Goal: Use online tool/utility: Use online tool/utility

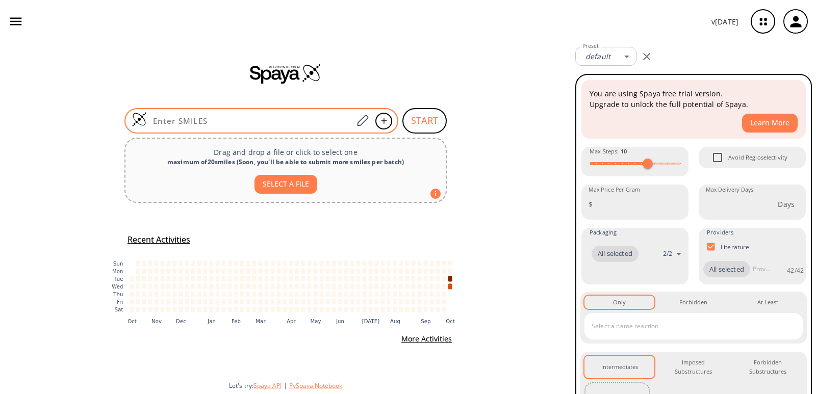
click at [328, 117] on input at bounding box center [250, 121] width 206 height 10
paste input "CSC1=CC(=CC=C1C(=O)C1=C(ON=C1)C1CC1)C(F)(F)F"
type input "CSC1=CC(=CC=C1C(=O)C1=C(ON=C1)C1CC1)C(F)(F)F"
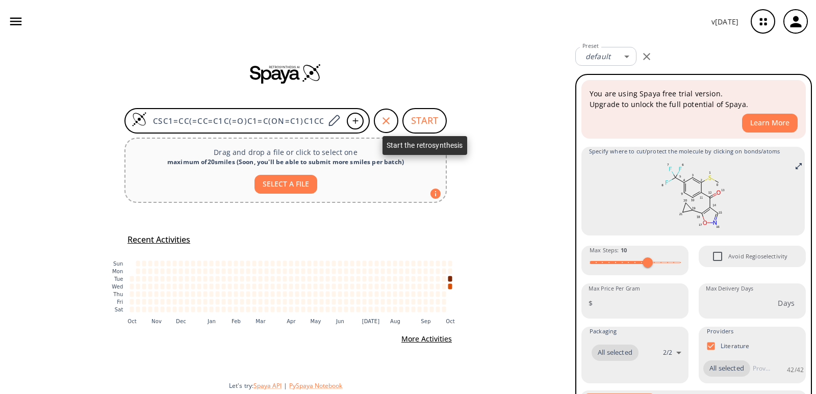
click at [417, 120] on button "START" at bounding box center [425, 121] width 44 height 26
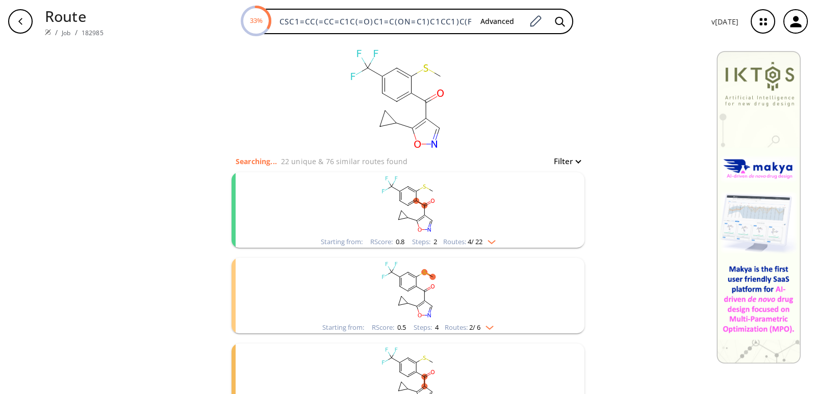
click at [417, 240] on div "Steps : 2" at bounding box center [424, 242] width 25 height 7
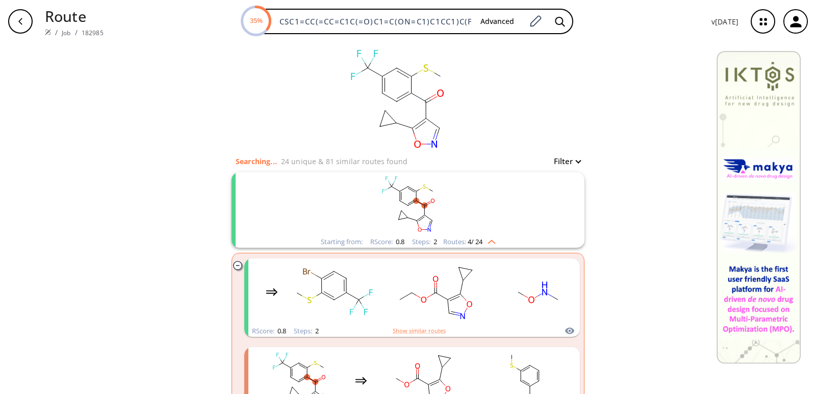
click at [394, 244] on span "0.8" at bounding box center [399, 241] width 10 height 9
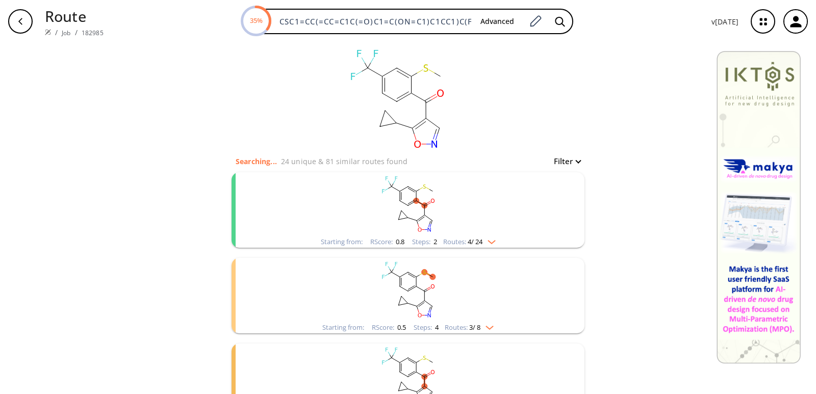
click at [394, 244] on span "0.8" at bounding box center [399, 241] width 10 height 9
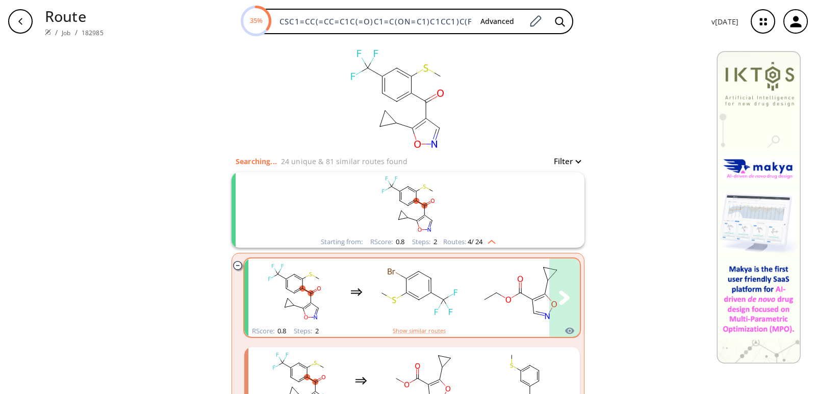
scroll to position [51, 0]
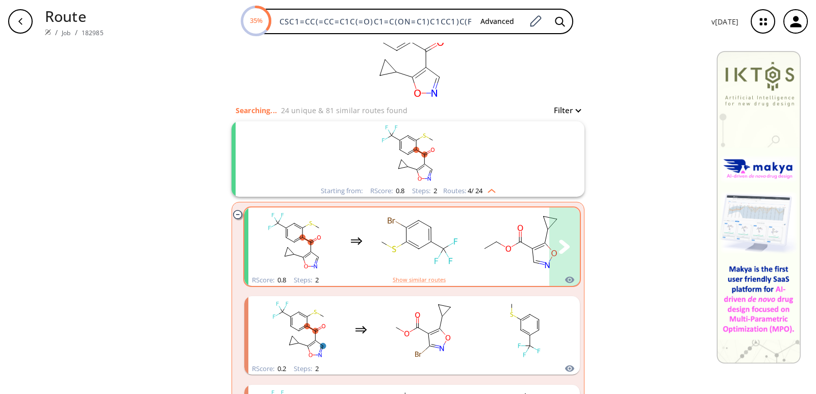
click at [427, 244] on ellipse "clusters" at bounding box center [431, 242] width 9 height 9
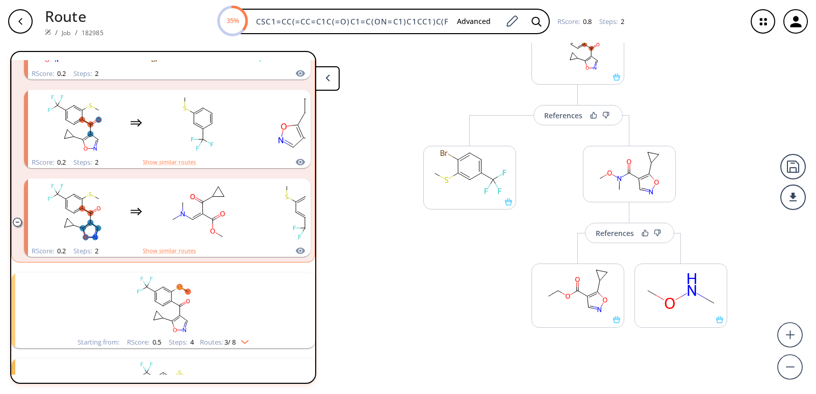
scroll to position [61, 0]
click at [615, 230] on div "References" at bounding box center [615, 230] width 38 height 7
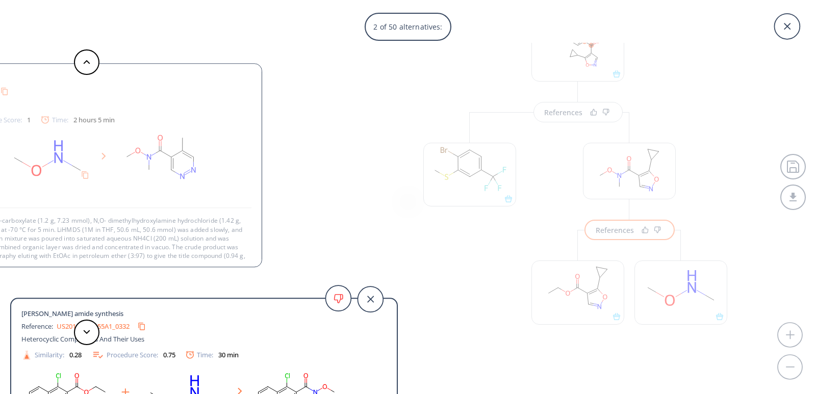
scroll to position [10, 0]
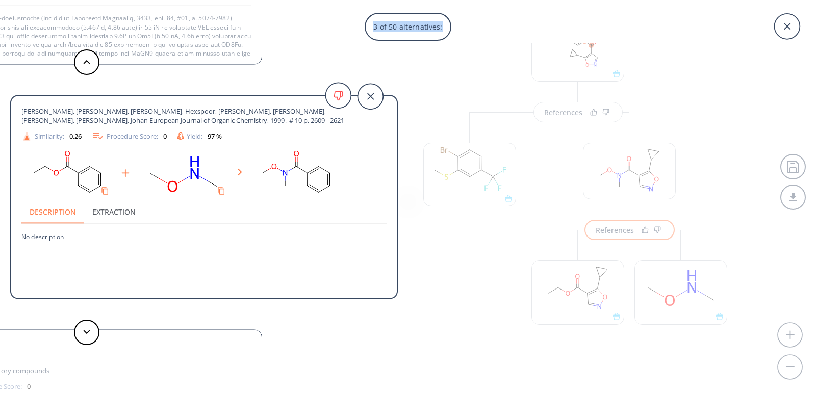
drag, startPoint x: 816, startPoint y: 90, endPoint x: 816, endPoint y: 18, distance: 71.9
click at [816, 18] on div "3 of 50 alternatives: [PERSON_NAME] amide synthesis Reference: WO2024158775A1_0…" at bounding box center [408, 197] width 816 height 394
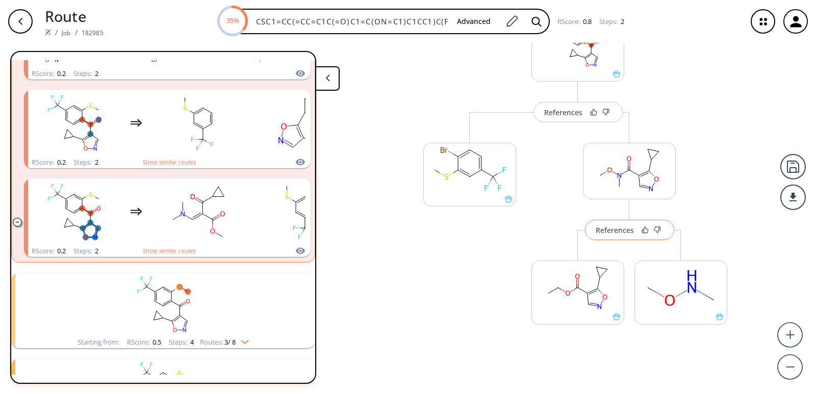
click at [629, 236] on button "References" at bounding box center [629, 230] width 89 height 20
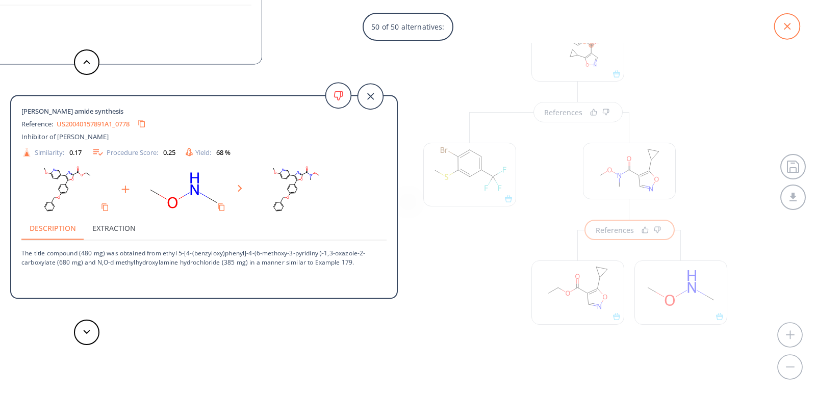
click at [789, 25] on icon at bounding box center [787, 26] width 7 height 7
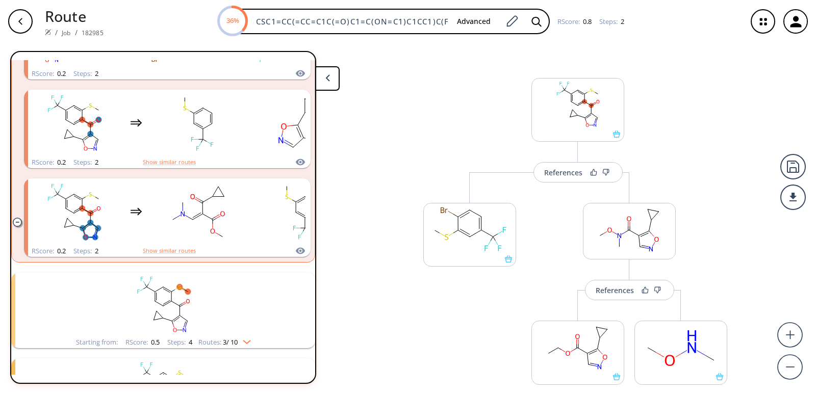
scroll to position [0, 0]
click at [325, 84] on button at bounding box center [327, 78] width 24 height 24
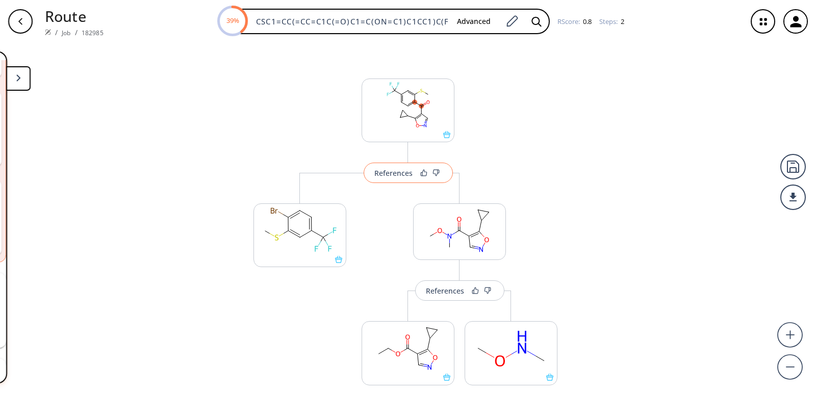
click at [396, 177] on div "References" at bounding box center [394, 173] width 38 height 7
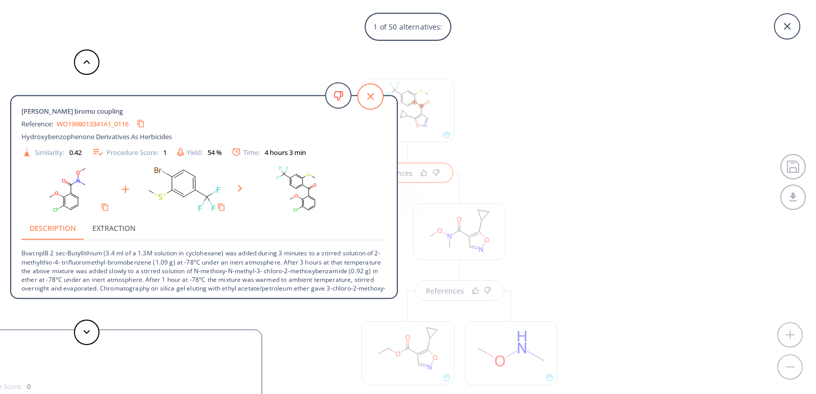
click at [364, 100] on icon at bounding box center [371, 97] width 26 height 26
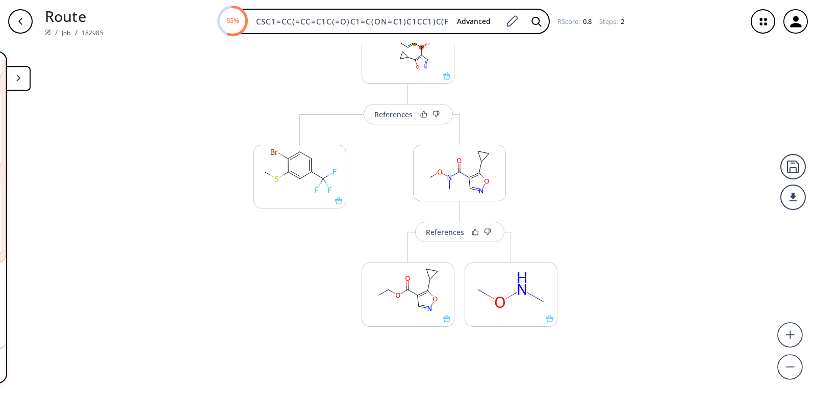
scroll to position [61, 0]
click at [442, 231] on div "References" at bounding box center [445, 230] width 38 height 7
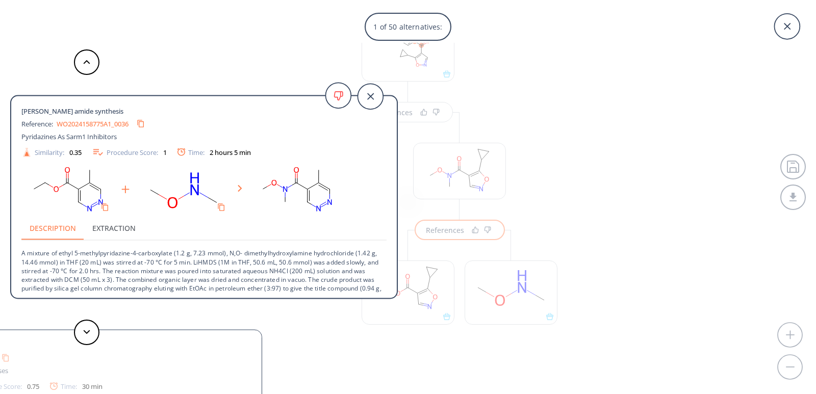
click at [112, 122] on link "WO2024158775A1_0036" at bounding box center [93, 123] width 72 height 7
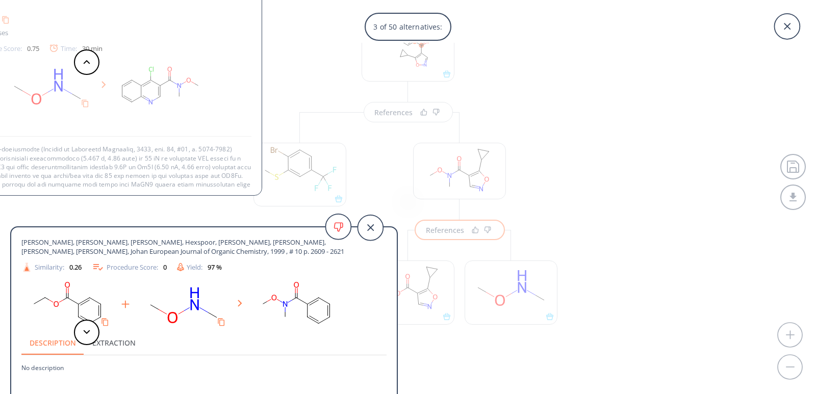
scroll to position [10, 0]
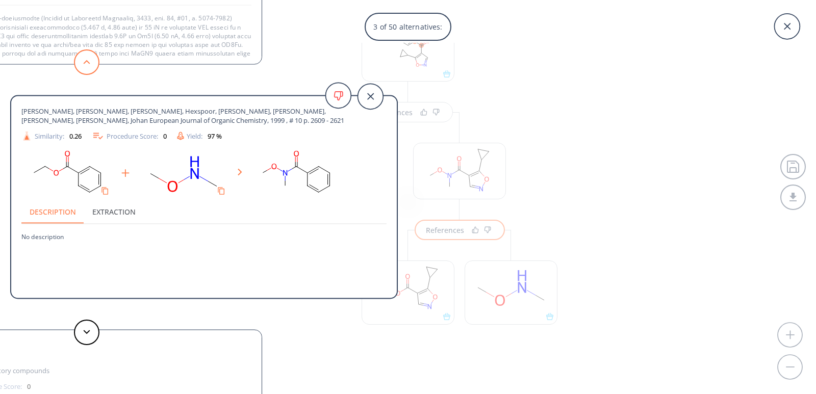
click at [83, 64] on button at bounding box center [87, 62] width 26 height 26
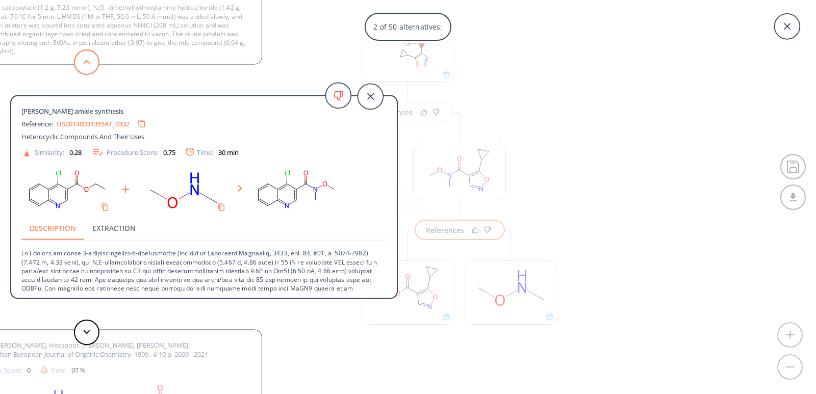
click at [92, 62] on button at bounding box center [87, 62] width 26 height 26
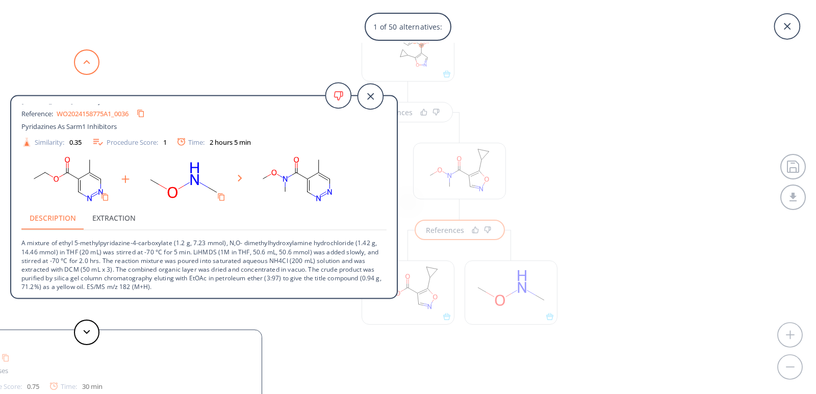
click at [92, 62] on button at bounding box center [87, 62] width 26 height 26
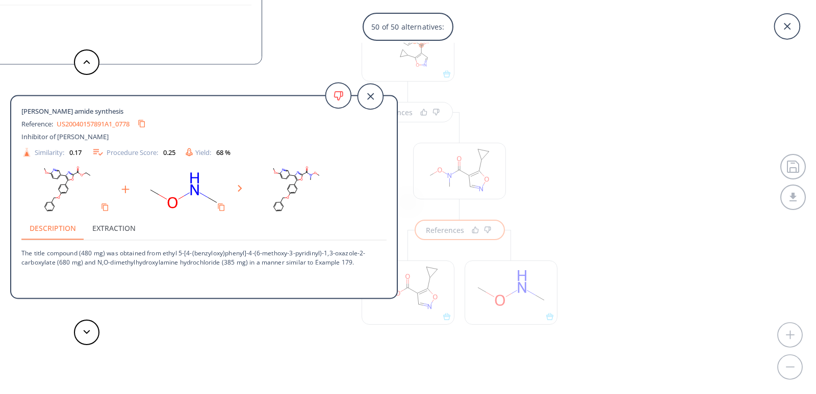
click at [116, 122] on link "US20040157891A1_0778" at bounding box center [93, 123] width 73 height 7
click at [87, 70] on button at bounding box center [87, 62] width 26 height 26
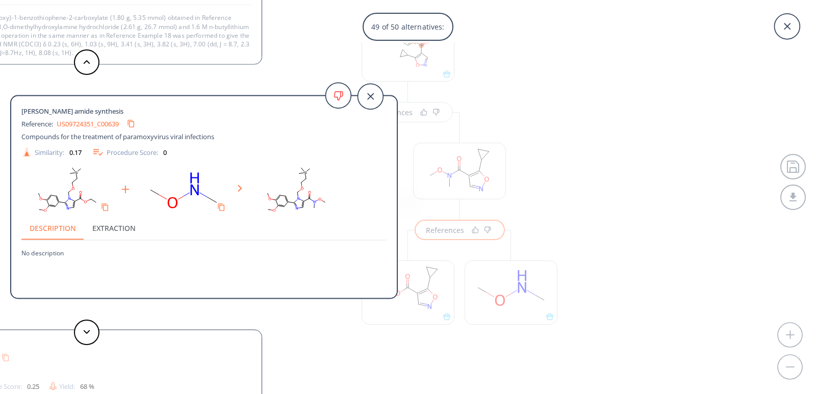
click at [94, 124] on link "US09724351_C00639" at bounding box center [88, 123] width 62 height 7
click at [588, 94] on div "49 of 50 alternatives: [PERSON_NAME] amide synthesis Reference: WO2024158775A1_…" at bounding box center [408, 197] width 816 height 394
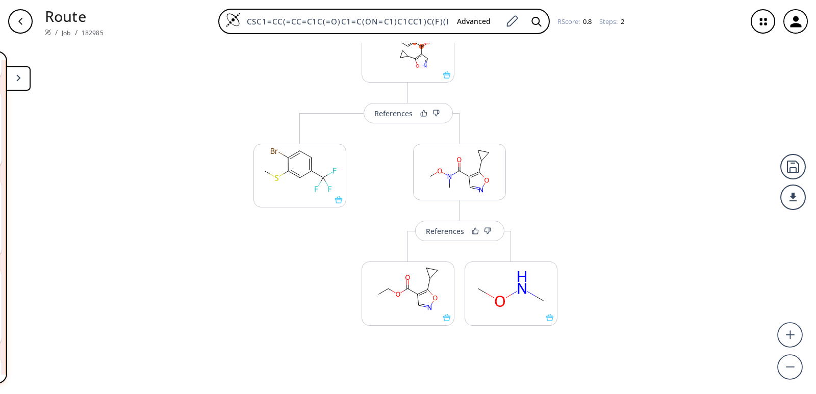
scroll to position [61, 0]
click at [443, 321] on div at bounding box center [408, 293] width 93 height 64
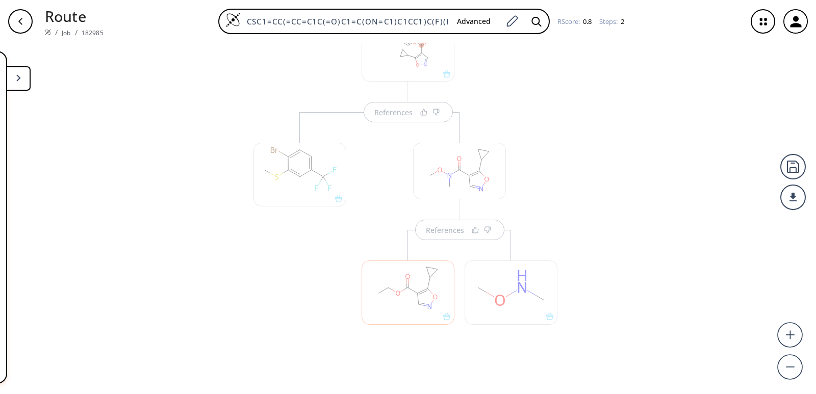
scroll to position [0, 0]
click at [444, 328] on div at bounding box center [408, 287] width 103 height 115
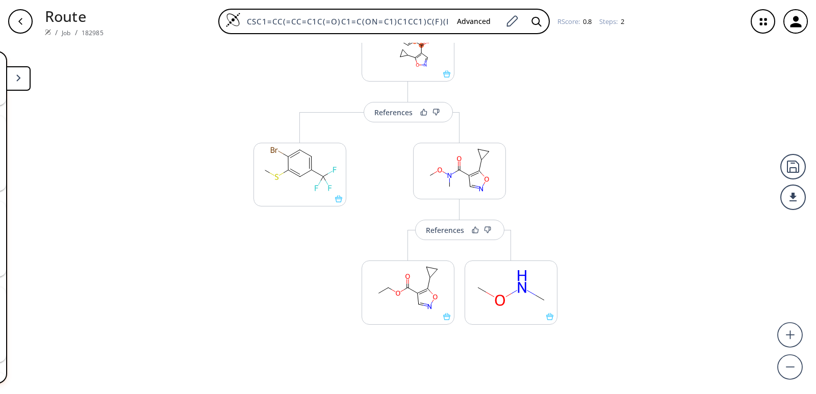
scroll to position [811, 0]
click at [449, 346] on div "More routes from here References More routes from here More routes from here" at bounding box center [460, 238] width 216 height 253
click at [396, 333] on button "More routes from here" at bounding box center [408, 329] width 93 height 22
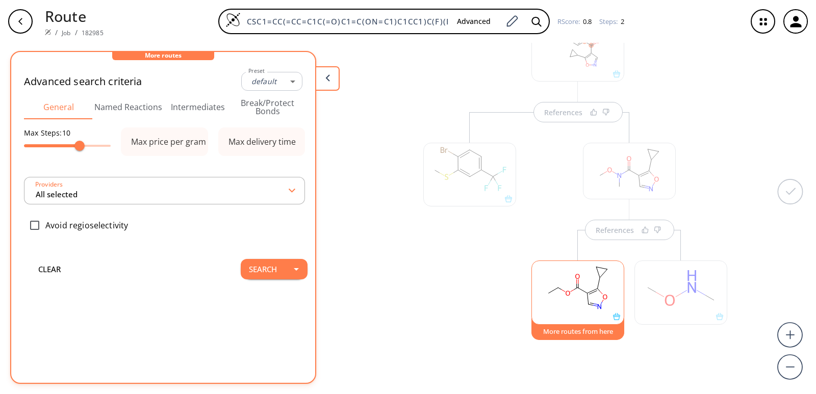
type input "-1"
type input "All selected"
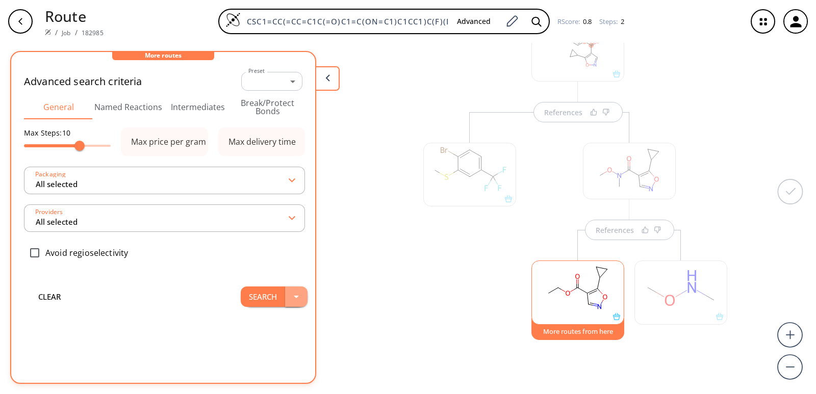
click at [285, 297] on button "button" at bounding box center [296, 297] width 22 height 20
click at [359, 302] on div "References References More routes from here" at bounding box center [408, 214] width 816 height 343
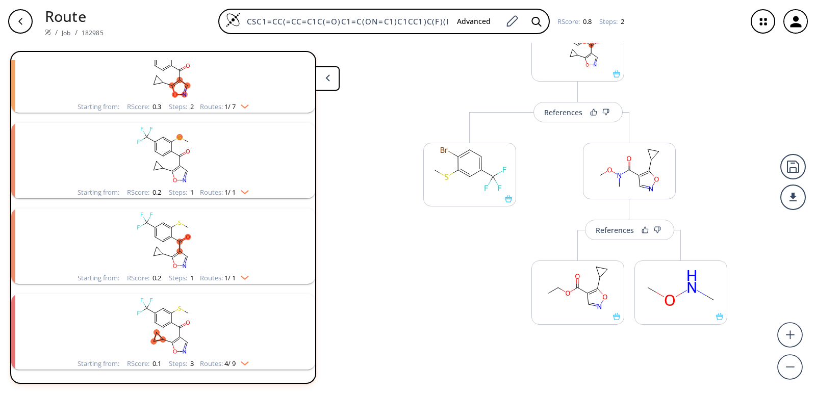
scroll to position [1035, 0]
click at [323, 83] on button at bounding box center [327, 78] width 24 height 24
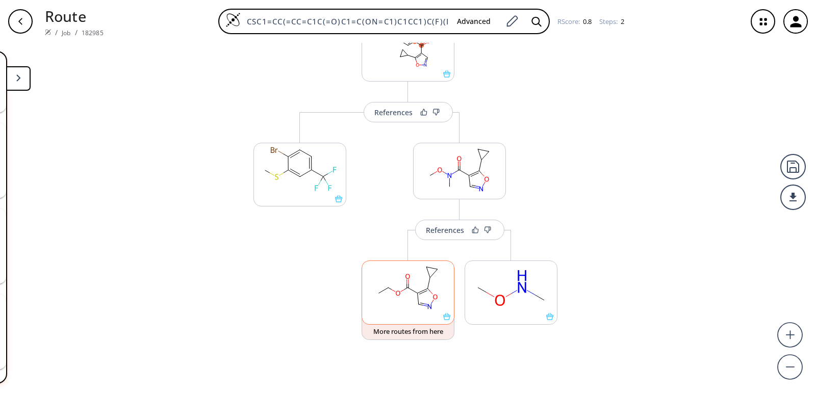
click at [414, 292] on ellipse at bounding box center [417, 293] width 7 height 7
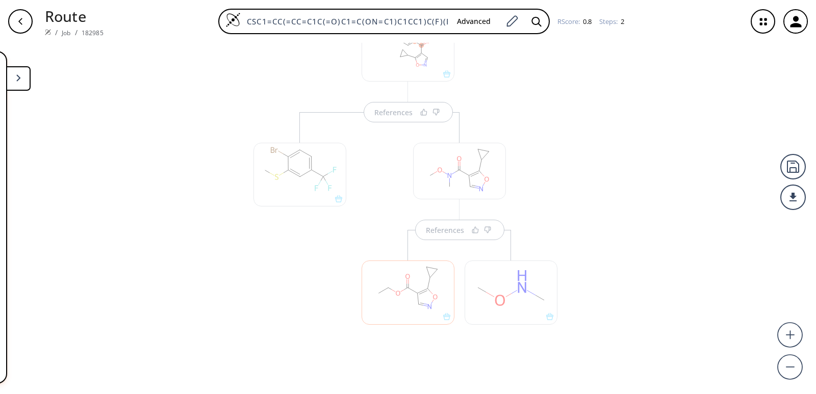
click at [414, 303] on div at bounding box center [408, 293] width 93 height 64
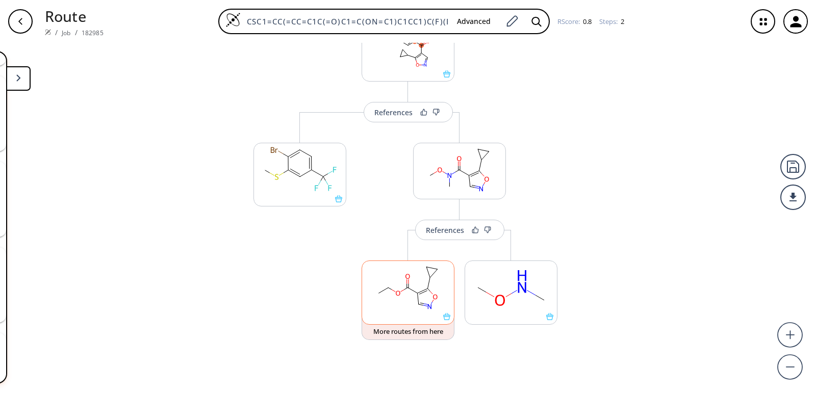
click at [415, 303] on ellipse at bounding box center [418, 305] width 7 height 7
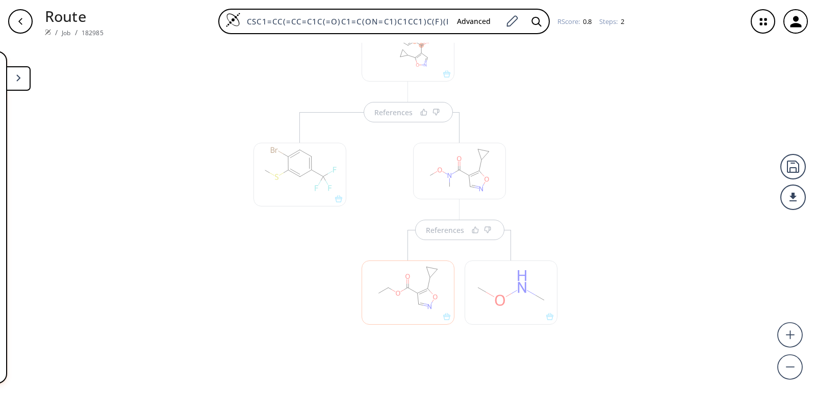
drag, startPoint x: 414, startPoint y: 303, endPoint x: 405, endPoint y: 304, distance: 9.2
click at [405, 304] on div at bounding box center [408, 293] width 93 height 64
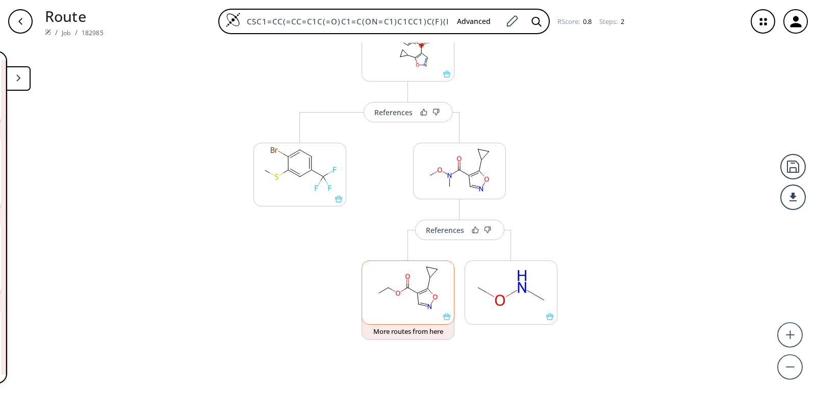
click at [405, 304] on rect at bounding box center [408, 287] width 92 height 52
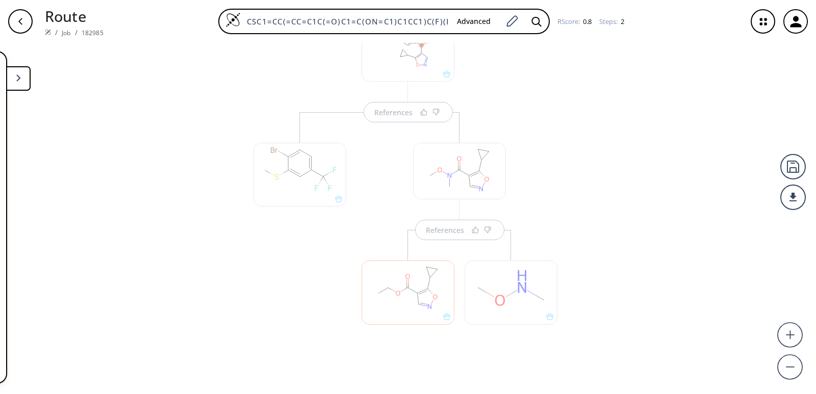
click at [405, 304] on div at bounding box center [408, 293] width 93 height 64
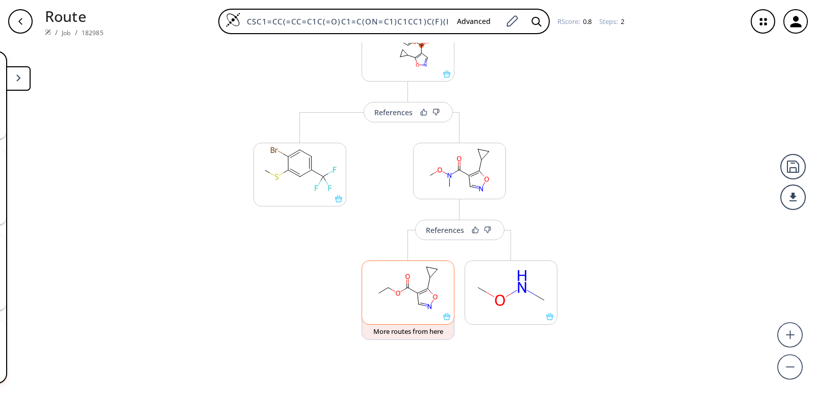
scroll to position [1035, 0]
click at [20, 81] on icon at bounding box center [18, 77] width 5 height 7
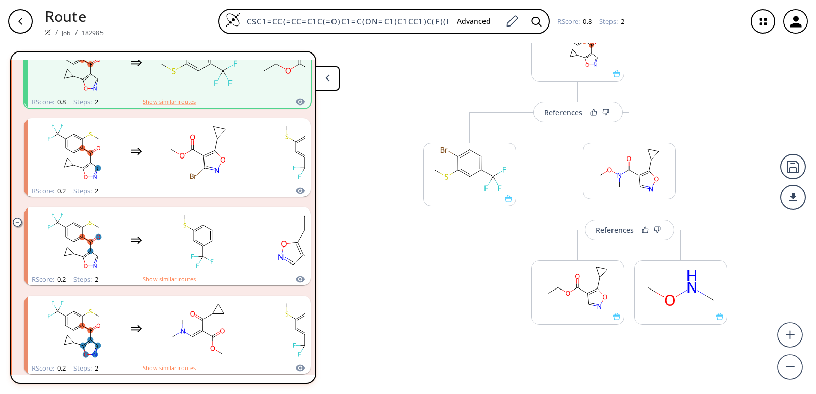
scroll to position [14, 0]
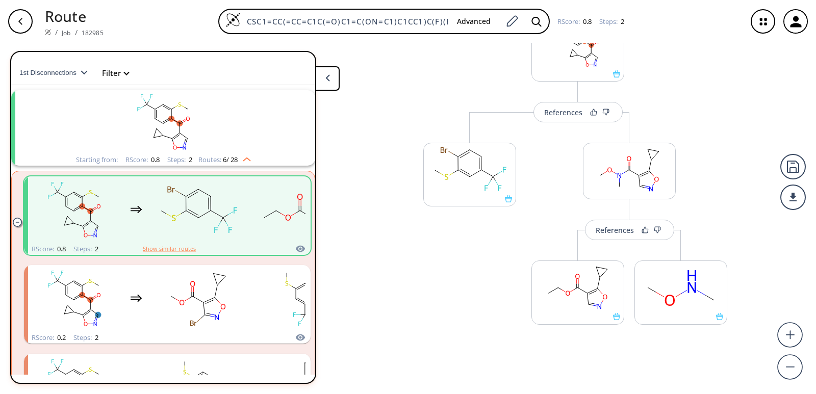
click at [248, 158] on img "clusters" at bounding box center [244, 158] width 13 height 8
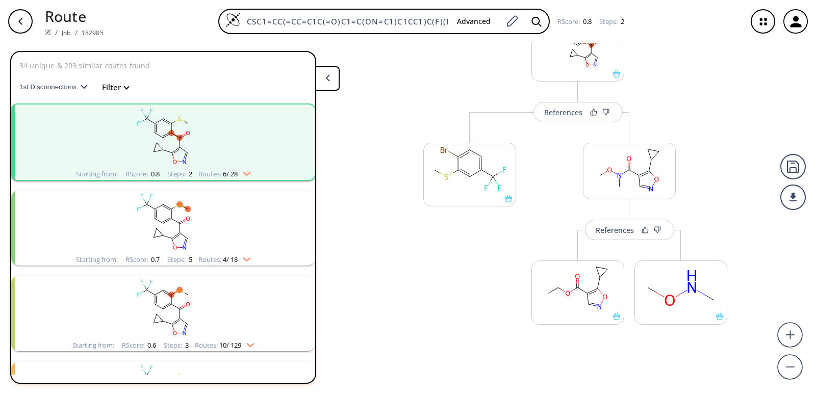
scroll to position [102, 0]
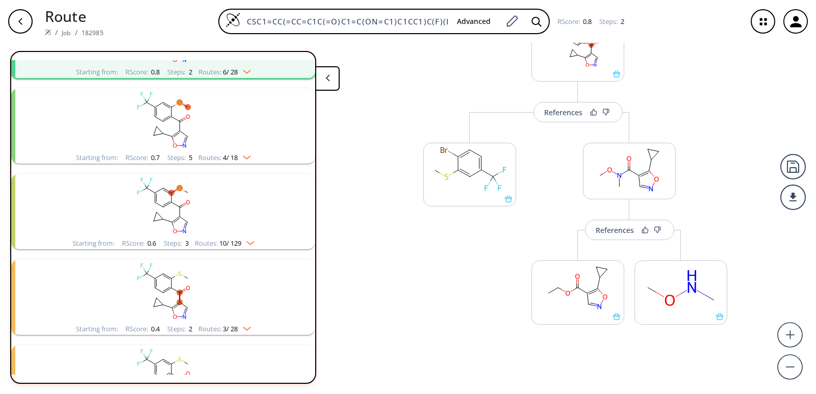
click at [252, 241] on img "clusters" at bounding box center [247, 241] width 13 height 8
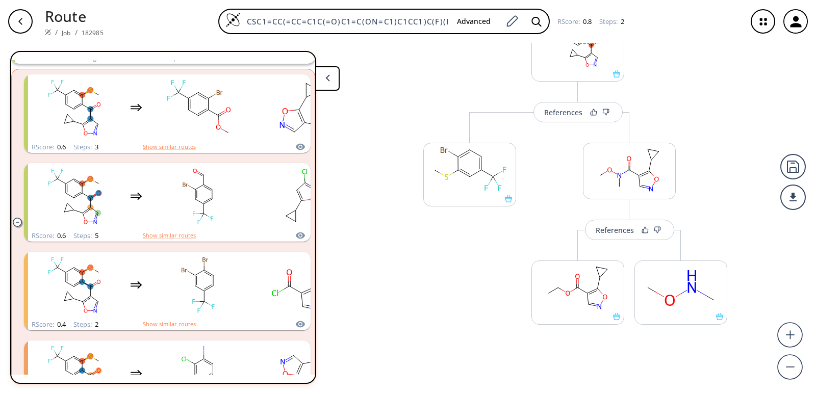
scroll to position [306, 0]
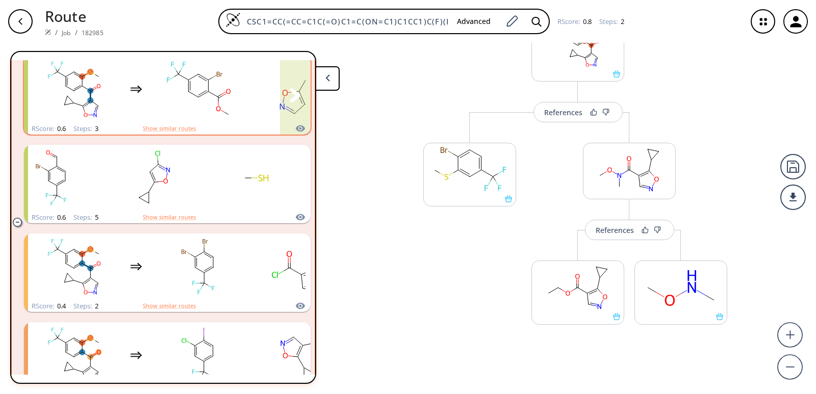
click at [158, 91] on rect "clusters" at bounding box center [199, 90] width 92 height 64
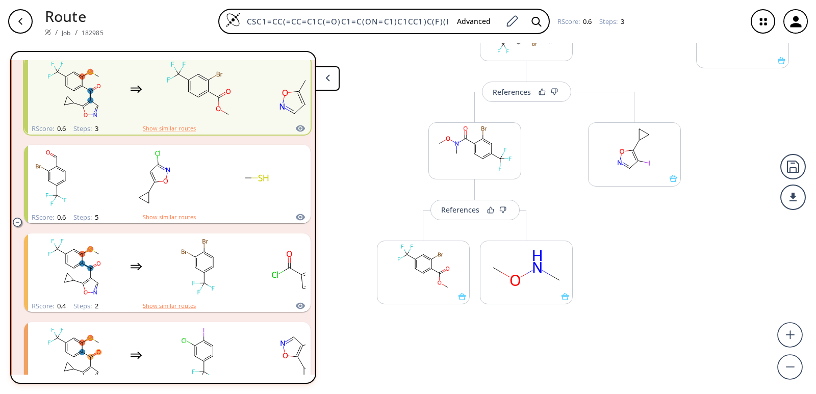
scroll to position [148, 0]
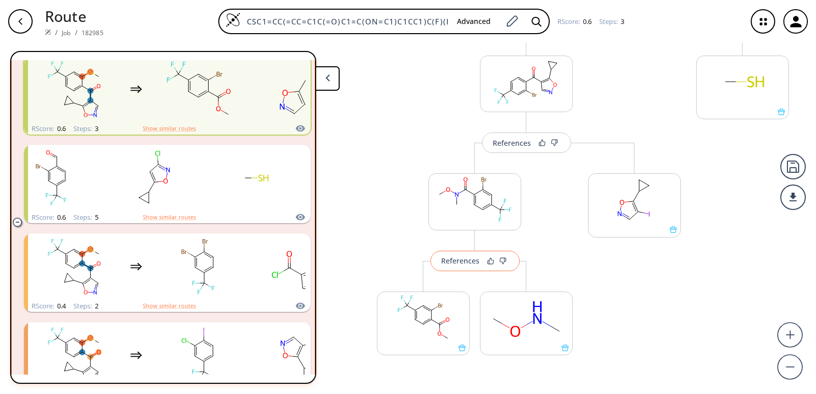
click at [454, 260] on div "References" at bounding box center [460, 261] width 38 height 7
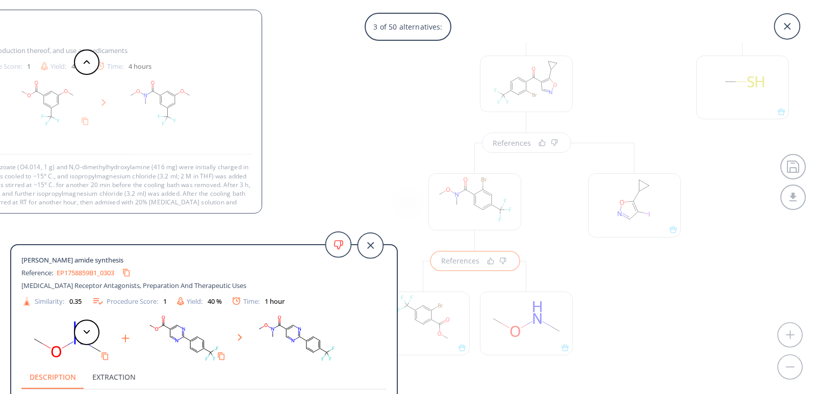
scroll to position [71, 0]
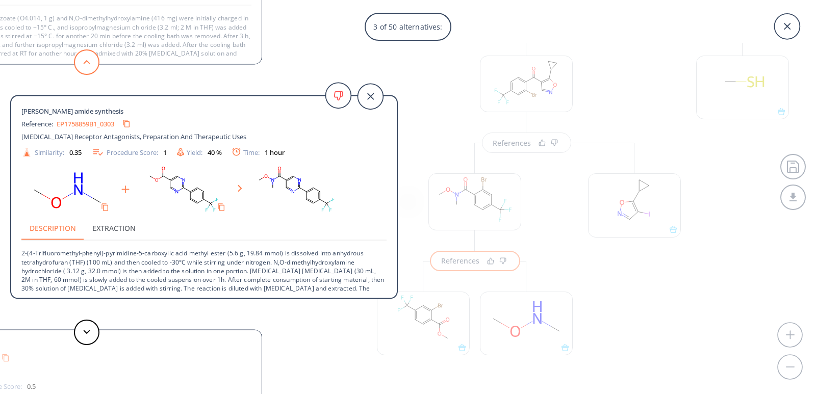
click at [77, 65] on button at bounding box center [87, 62] width 26 height 26
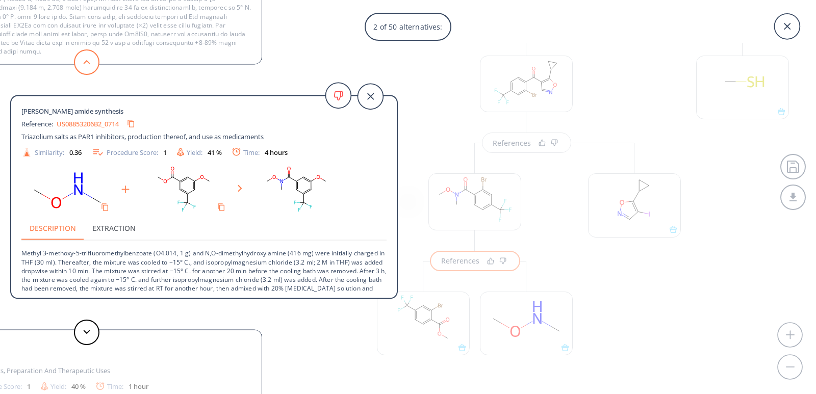
click at [82, 64] on button at bounding box center [87, 62] width 26 height 26
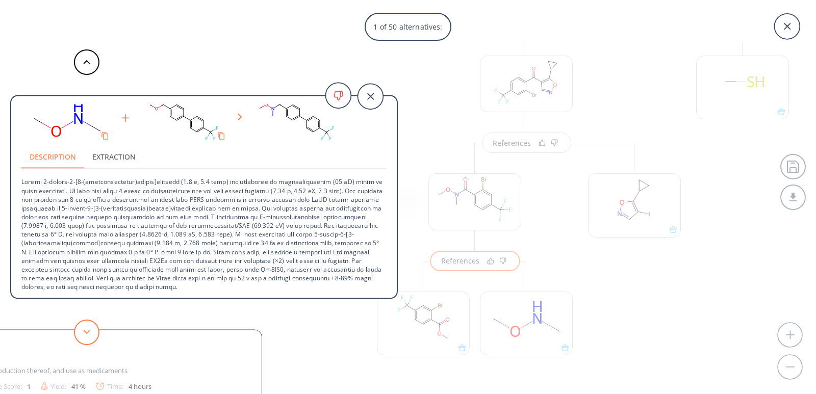
click at [87, 337] on button at bounding box center [87, 333] width 26 height 26
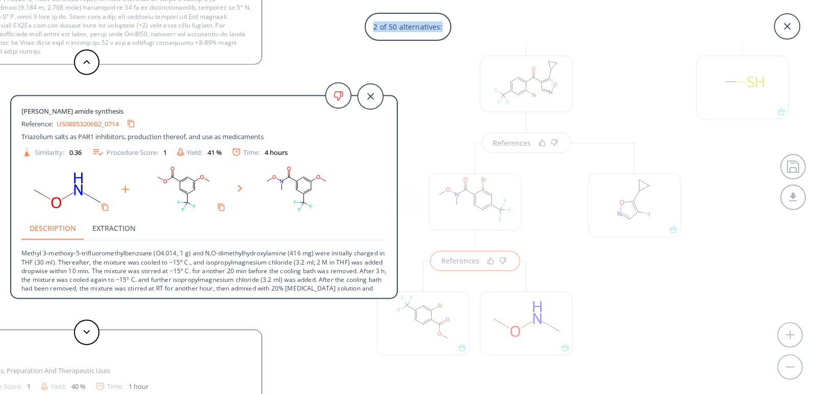
drag, startPoint x: 816, startPoint y: 210, endPoint x: 816, endPoint y: 32, distance: 177.6
click at [816, 32] on div "2 of 50 alternatives: [PERSON_NAME] amide synthesis Reference: US10645928B2_035…" at bounding box center [408, 197] width 816 height 394
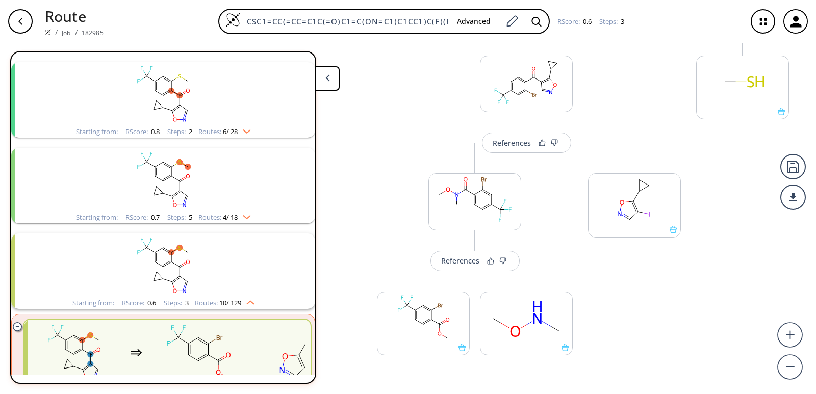
scroll to position [0, 0]
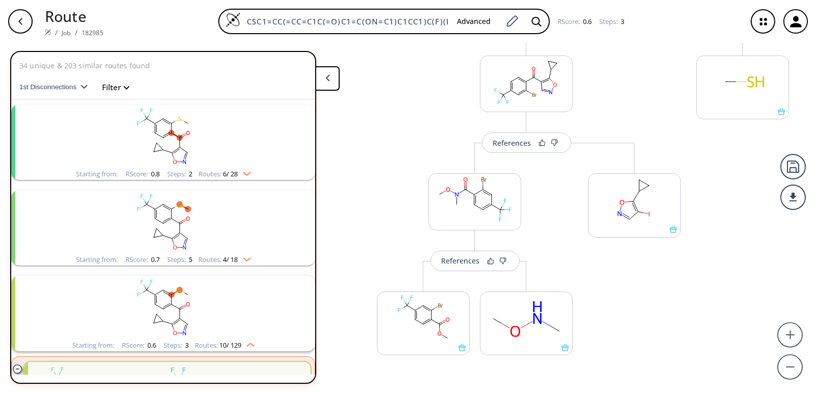
click at [206, 129] on rect "clusters" at bounding box center [163, 137] width 265 height 64
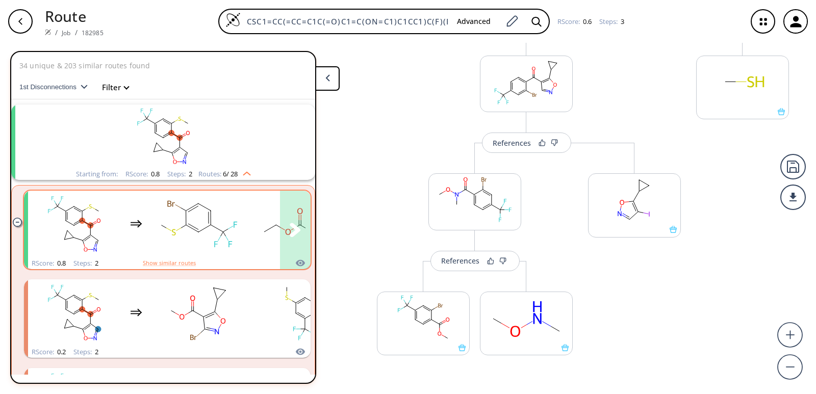
click at [156, 226] on rect "clusters" at bounding box center [199, 224] width 92 height 64
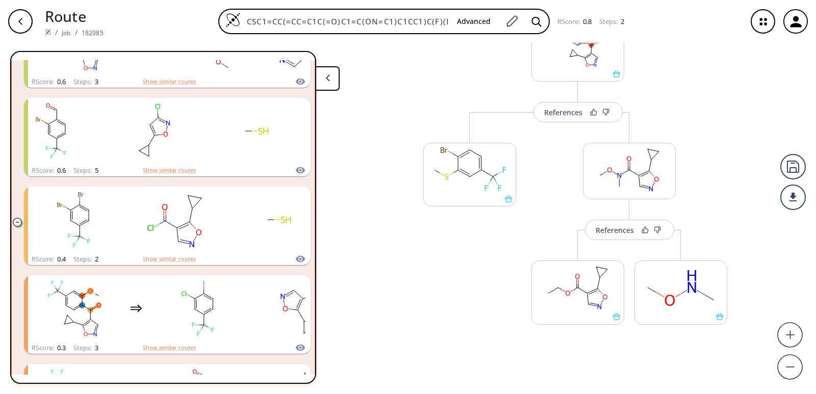
scroll to position [896, 0]
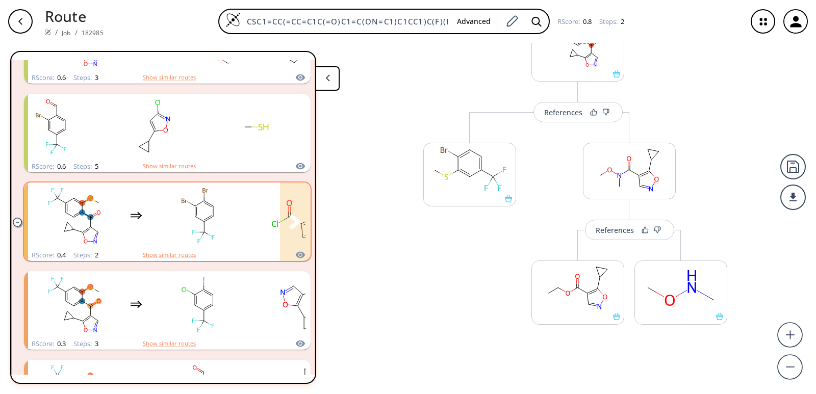
click at [120, 224] on div "clusters" at bounding box center [238, 216] width 420 height 67
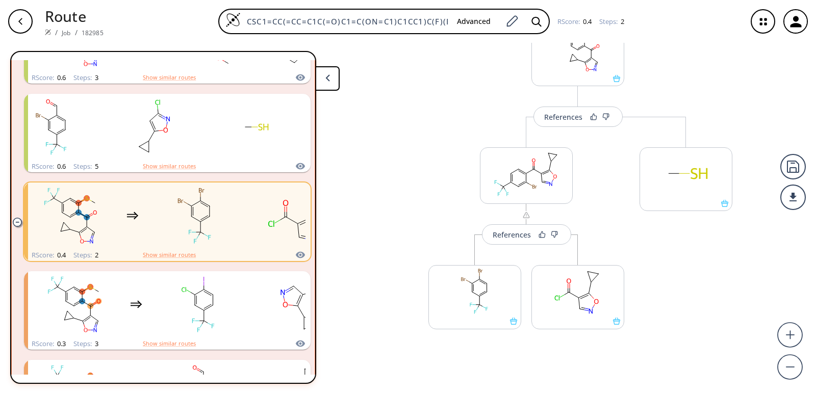
scroll to position [61, 0]
click at [531, 235] on button "References" at bounding box center [526, 230] width 89 height 20
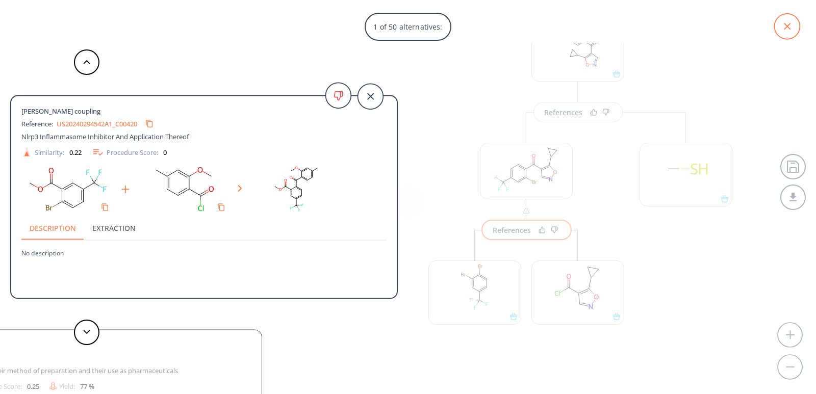
click at [779, 26] on icon at bounding box center [788, 27] width 26 height 26
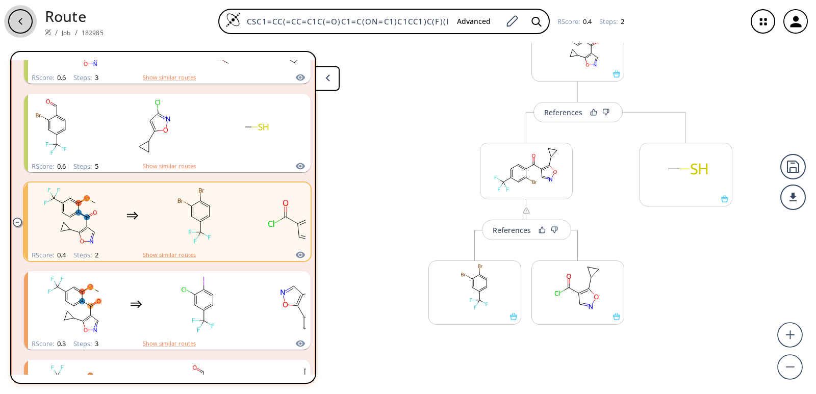
click at [24, 19] on icon "button" at bounding box center [20, 21] width 8 height 8
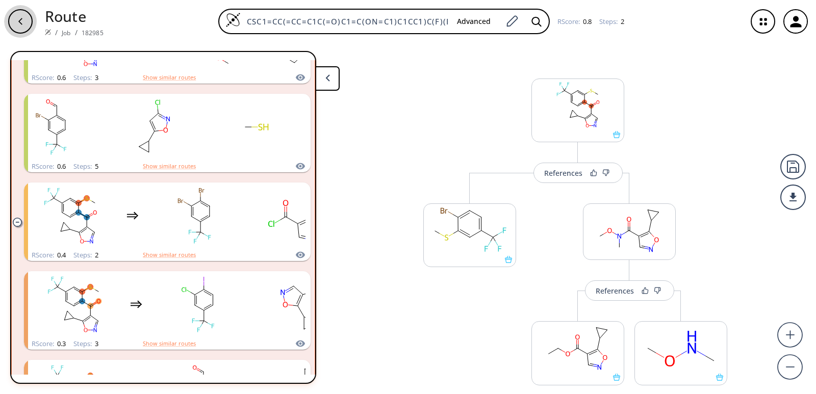
click at [24, 19] on icon "button" at bounding box center [20, 21] width 8 height 8
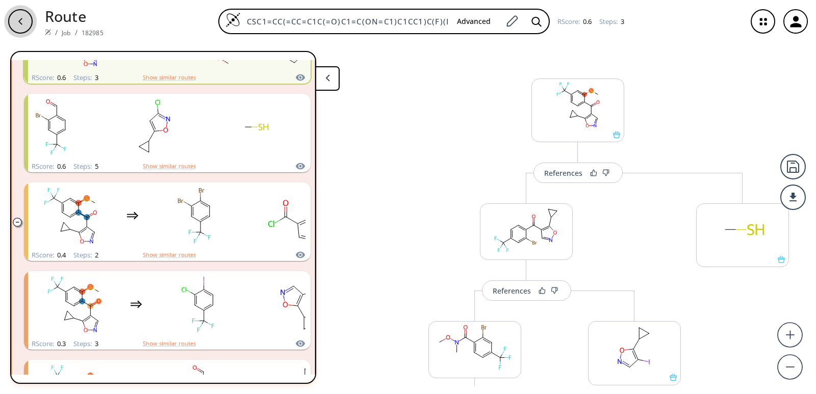
click at [20, 23] on icon "button" at bounding box center [20, 21] width 4 height 7
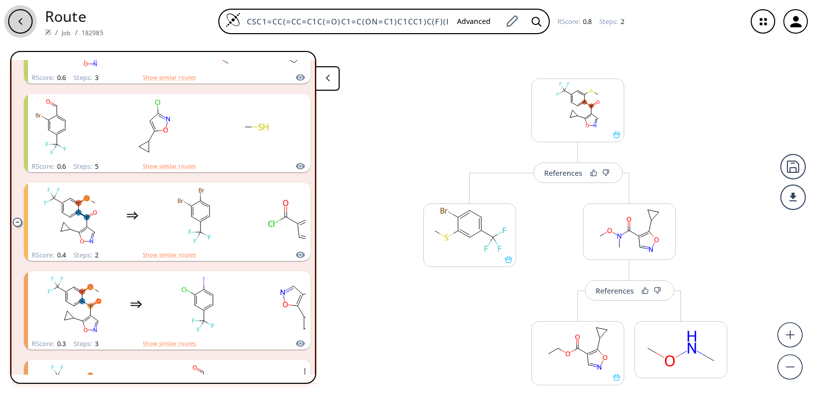
click at [20, 23] on icon "button" at bounding box center [20, 21] width 4 height 7
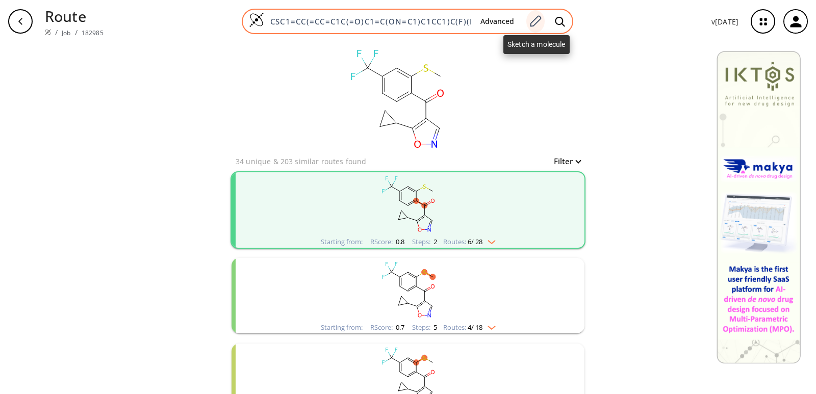
click at [541, 18] on icon at bounding box center [536, 21] width 14 height 13
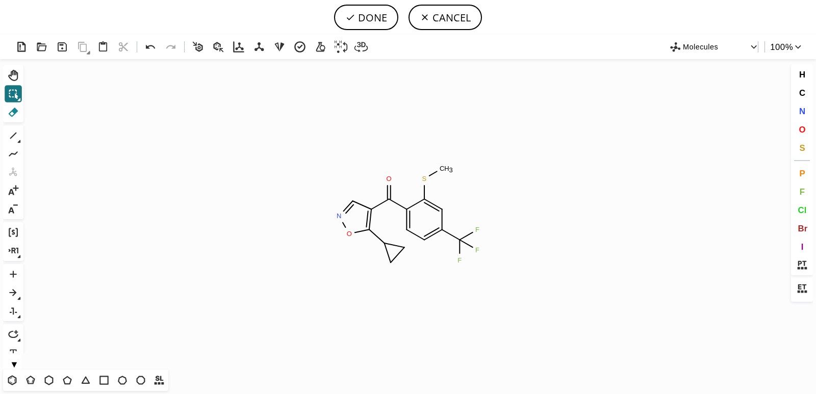
click at [11, 108] on icon at bounding box center [13, 112] width 13 height 13
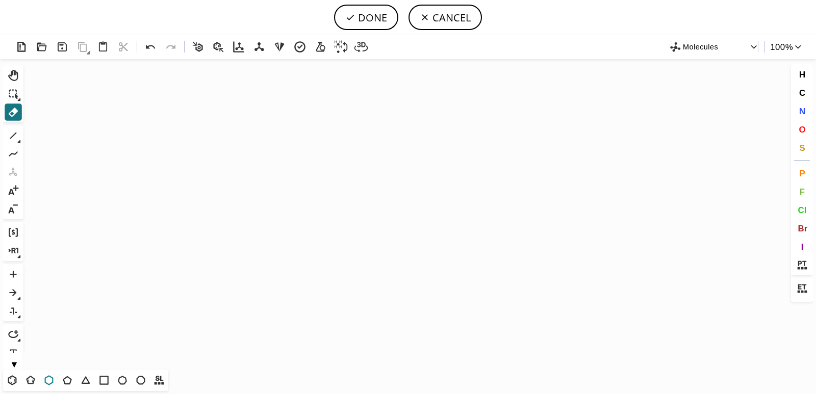
drag, startPoint x: 52, startPoint y: 380, endPoint x: 180, endPoint y: 271, distance: 168.0
click at [52, 379] on icon at bounding box center [48, 380] width 13 height 13
click at [252, 226] on icon "Created with [PERSON_NAME] 2.3.0" at bounding box center [408, 214] width 761 height 311
click at [808, 112] on button "N" at bounding box center [802, 111] width 17 height 17
click at [251, 249] on tspan "N" at bounding box center [250, 249] width 5 height 8
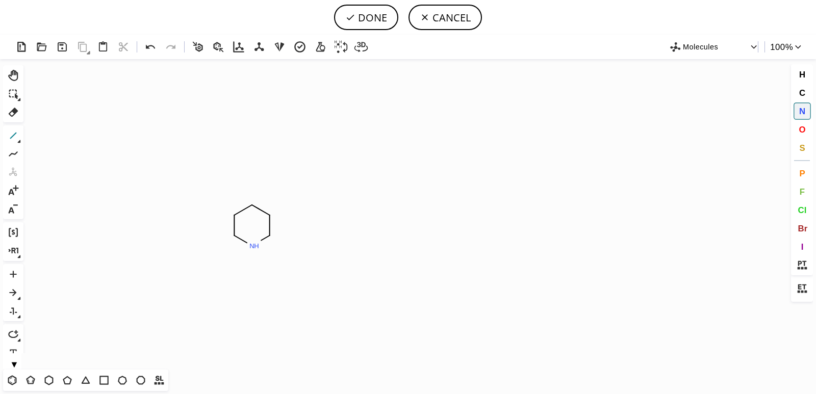
click at [13, 137] on icon at bounding box center [13, 135] width 13 height 13
drag, startPoint x: 254, startPoint y: 245, endPoint x: 254, endPoint y: 266, distance: 20.4
drag, startPoint x: 253, startPoint y: 204, endPoint x: 250, endPoint y: 189, distance: 15.5
click at [14, 291] on icon at bounding box center [12, 292] width 7 height 7
drag, startPoint x: 295, startPoint y: 232, endPoint x: 338, endPoint y: 229, distance: 42.5
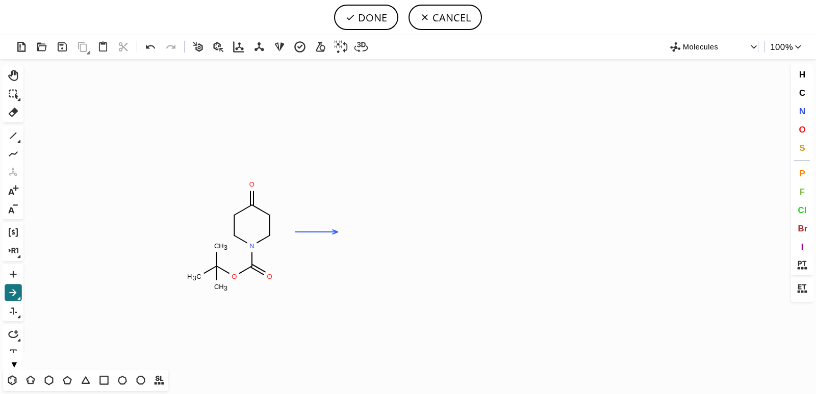
click at [338, 229] on icon "Created with [PERSON_NAME] 2.3.0 O N O O C H 3 C H 3 C H 3 N" at bounding box center [408, 214] width 761 height 311
click at [49, 380] on icon at bounding box center [48, 380] width 13 height 13
click at [14, 93] on icon at bounding box center [13, 93] width 13 height 13
click at [256, 208] on circle at bounding box center [251, 204] width 13 height 13
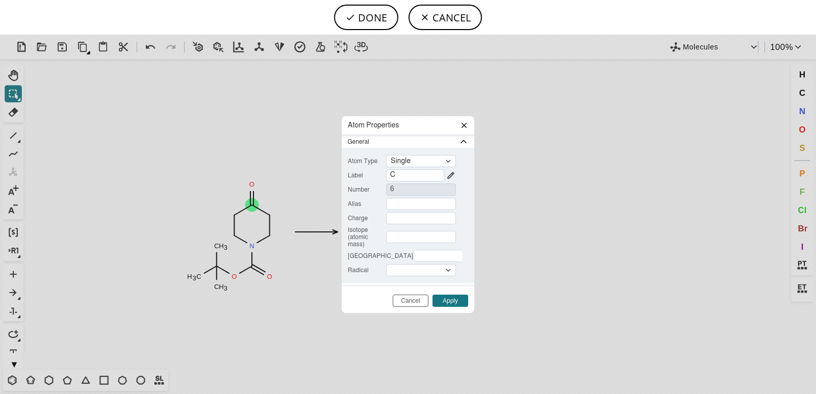
click at [467, 126] on icon at bounding box center [464, 125] width 8 height 8
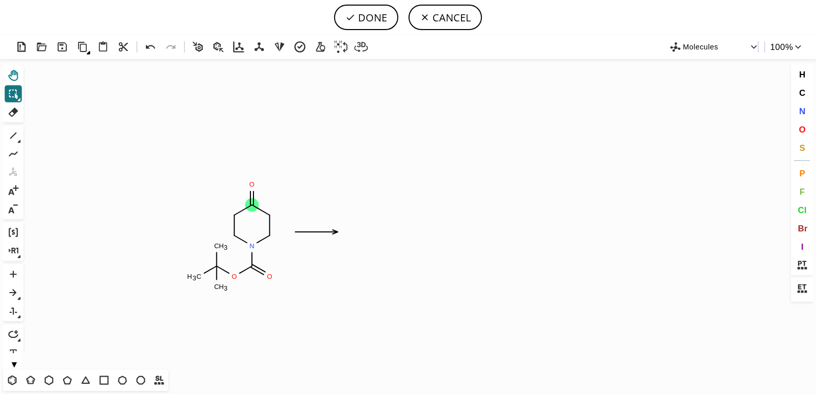
click at [13, 77] on icon at bounding box center [13, 75] width 13 height 13
click at [241, 206] on icon at bounding box center [243, 210] width 25 height 19
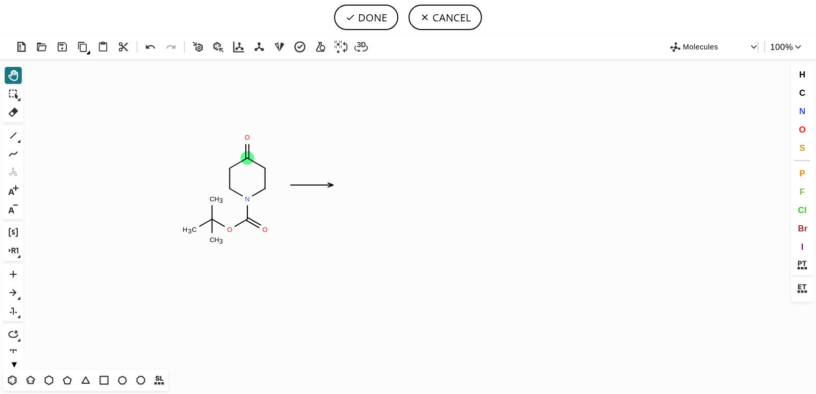
drag, startPoint x: 157, startPoint y: 194, endPoint x: 124, endPoint y: 110, distance: 90.5
click at [127, 109] on icon "Created with [PERSON_NAME] 2.3.0 N O O C H 3 C H 3 C H 3 O N" at bounding box center [408, 214] width 761 height 311
click at [103, 179] on icon "Created with [PERSON_NAME] 2.3.0 N O O C H 3 C H 3 C H 3 O N" at bounding box center [408, 214] width 761 height 311
click at [10, 93] on icon at bounding box center [13, 94] width 9 height 9
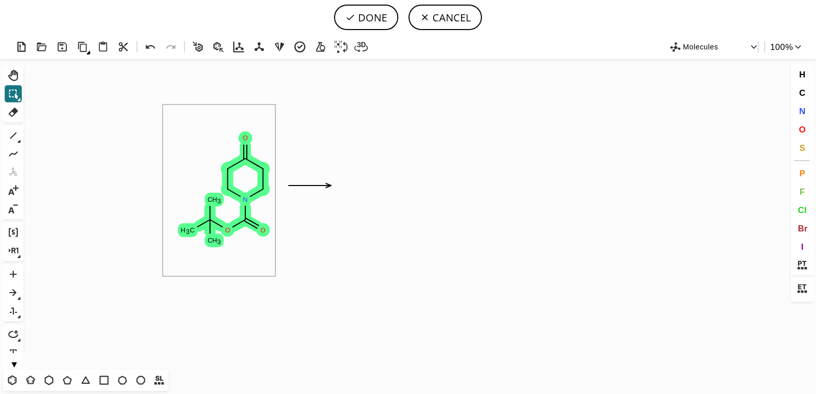
drag, startPoint x: 163, startPoint y: 116, endPoint x: 276, endPoint y: 277, distance: 196.3
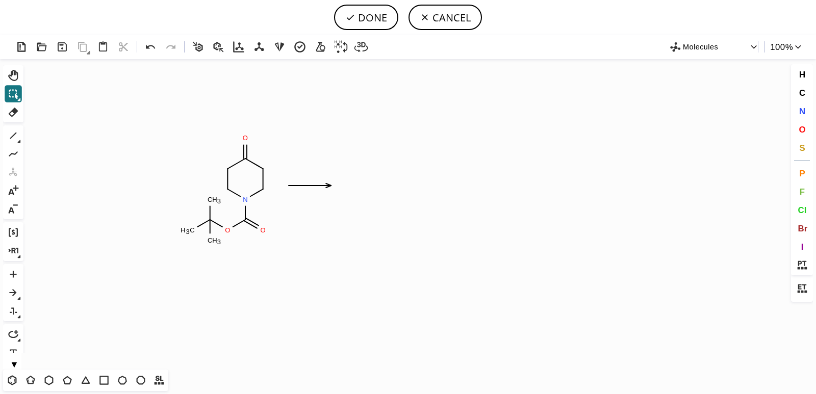
scroll to position [5274, 0]
click at [398, 179] on icon at bounding box center [404, 182] width 13 height 7
click at [17, 134] on icon at bounding box center [13, 135] width 13 height 13
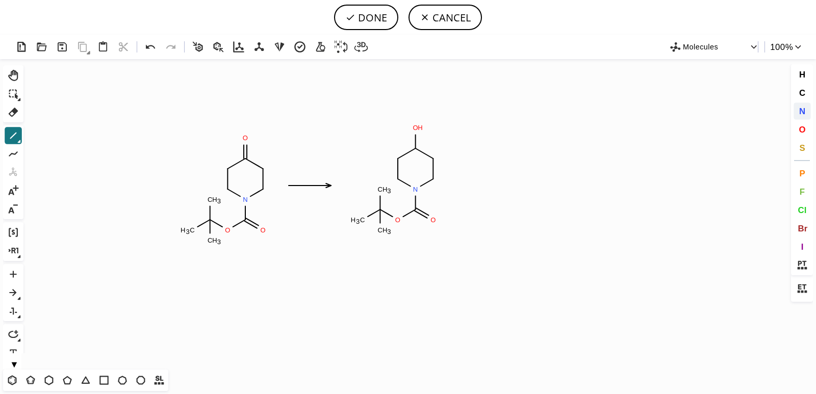
click at [803, 112] on span "N" at bounding box center [802, 111] width 6 height 10
click at [414, 127] on tspan "N" at bounding box center [414, 127] width 5 height 8
click at [358, 20] on button "DONE" at bounding box center [366, 18] width 64 height 26
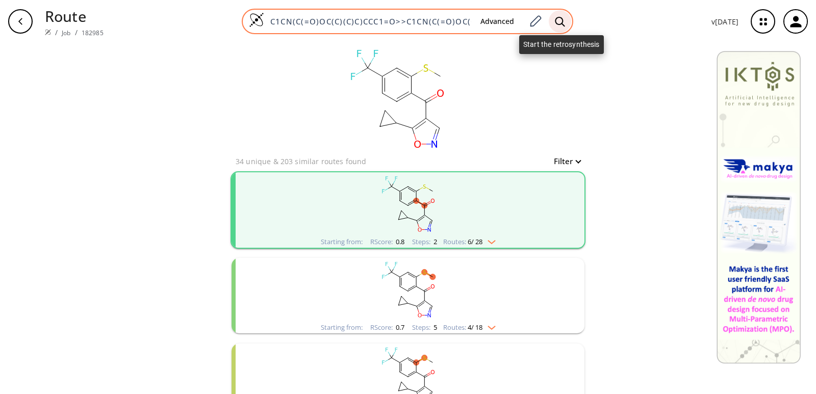
click at [561, 23] on icon at bounding box center [560, 21] width 10 height 11
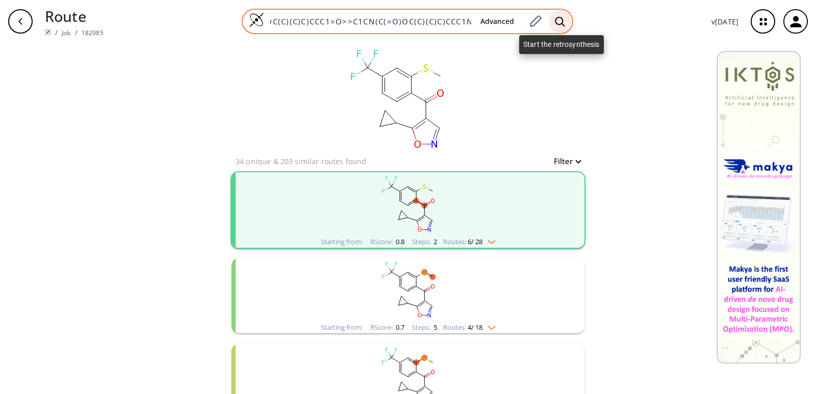
scroll to position [0, 54]
click at [561, 23] on icon at bounding box center [560, 21] width 10 height 11
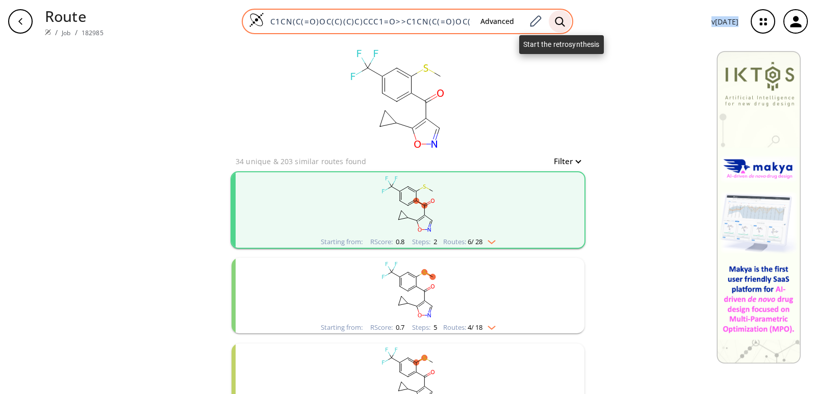
click at [561, 23] on icon at bounding box center [560, 21] width 10 height 11
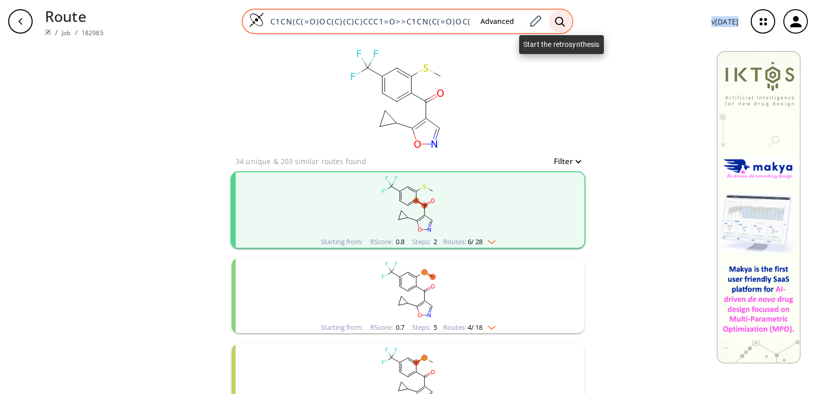
click at [561, 23] on icon at bounding box center [560, 21] width 10 height 11
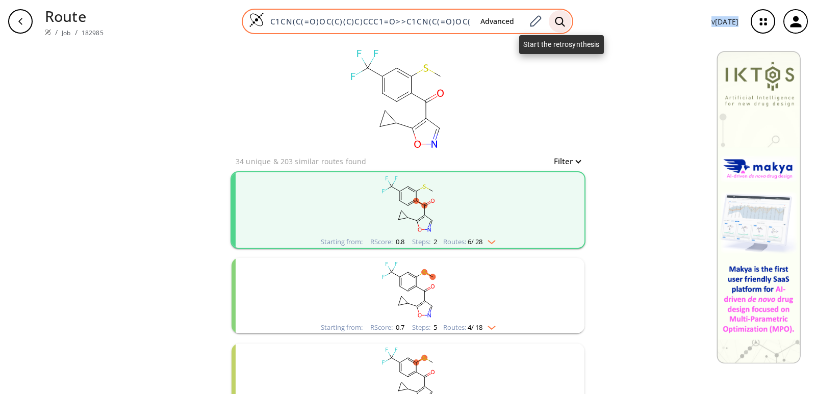
click at [561, 23] on icon at bounding box center [560, 21] width 10 height 11
click at [537, 28] on div at bounding box center [536, 21] width 18 height 22
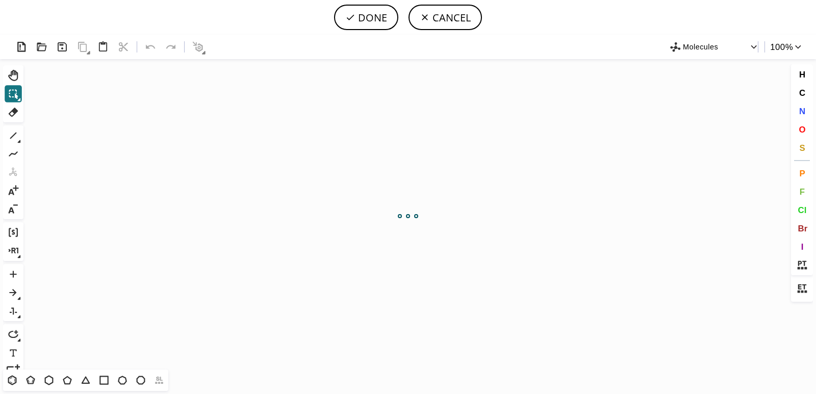
scroll to position [0, 0]
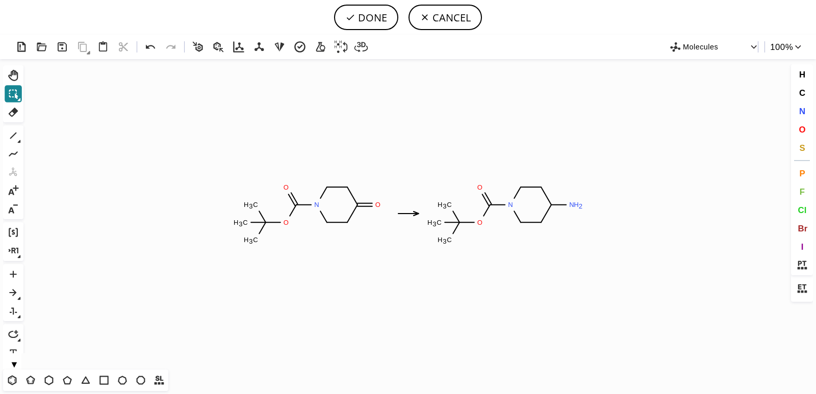
click at [7, 90] on icon at bounding box center [13, 93] width 13 height 13
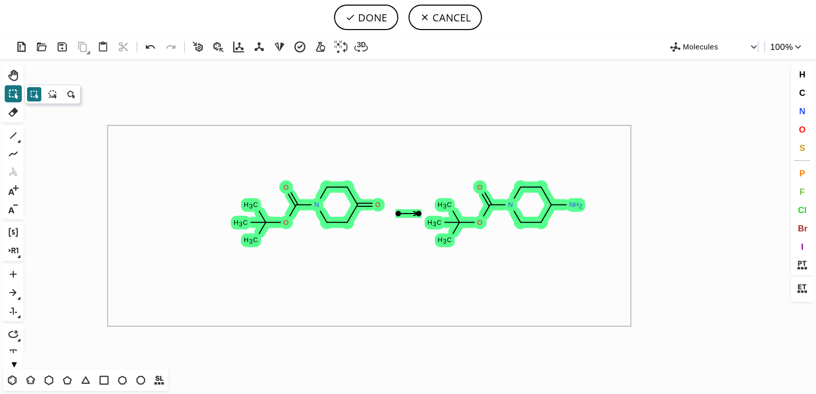
drag, startPoint x: 114, startPoint y: 136, endPoint x: 631, endPoint y: 327, distance: 551.0
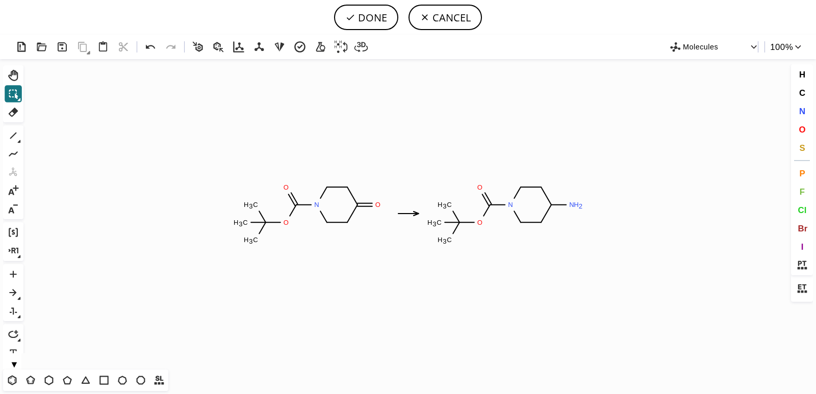
click at [754, 49] on icon "button" at bounding box center [755, 47] width 10 height 10
click at [754, 49] on div at bounding box center [408, 197] width 816 height 394
click at [357, 18] on button "DONE" at bounding box center [366, 18] width 64 height 26
type input "C1C(=O)CCN(C(OC(C)(C)C)=O)C1>>C1C(N)CCN(C(OC(C)(C)C)=O)C1"
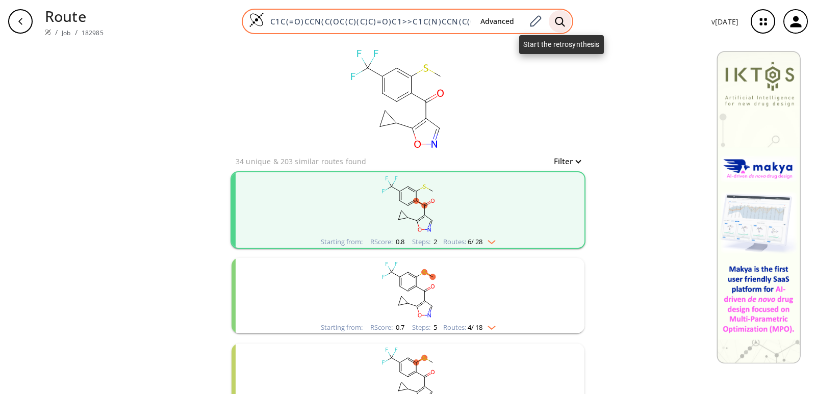
click at [568, 14] on div at bounding box center [560, 21] width 22 height 22
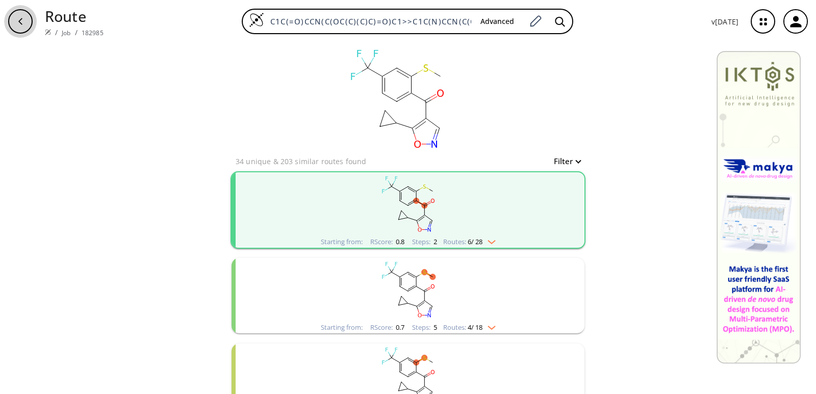
click at [19, 24] on icon "button" at bounding box center [20, 21] width 8 height 8
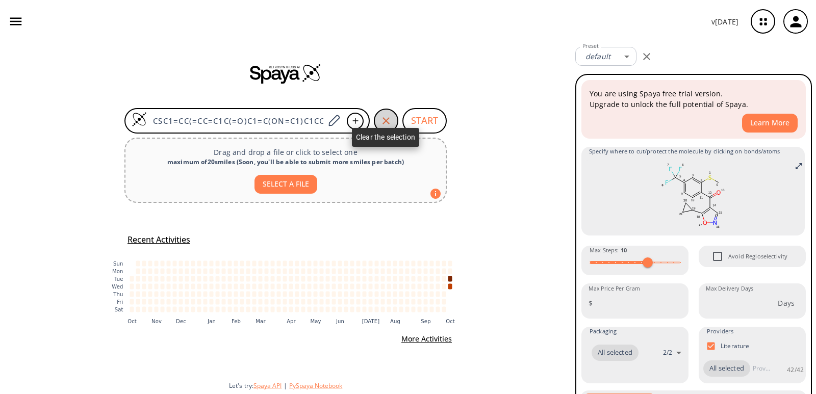
click at [387, 118] on icon "button" at bounding box center [386, 121] width 12 height 12
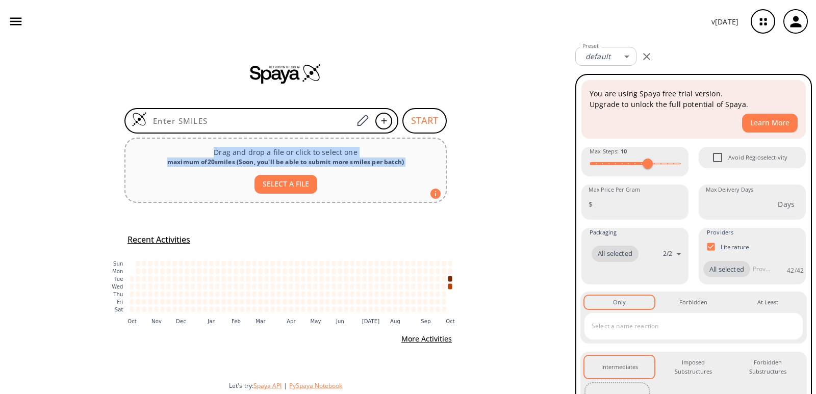
drag, startPoint x: 386, startPoint y: 120, endPoint x: 338, endPoint y: 306, distance: 191.3
click at [377, 208] on div "START Drag and drop a file or click to select one maximum of 20 smiles ( Soon, …" at bounding box center [285, 219] width 571 height 352
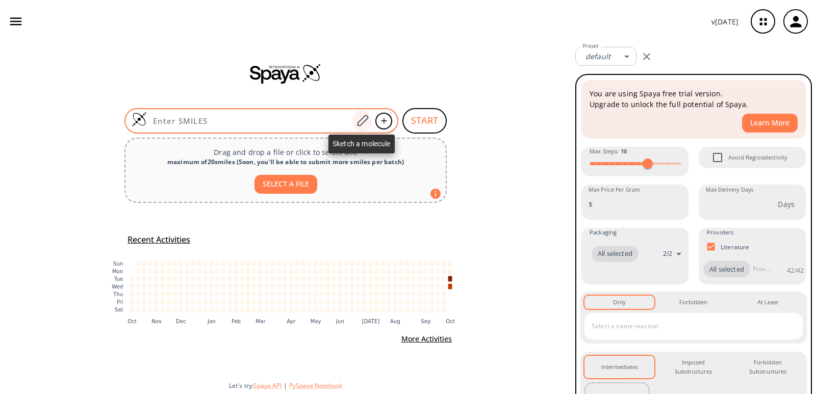
click at [363, 122] on icon at bounding box center [363, 120] width 14 height 13
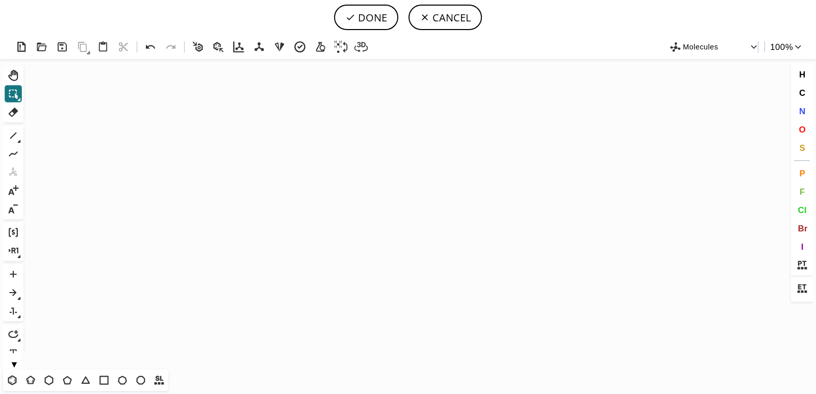
click at [351, 192] on icon "Created with [PERSON_NAME] 2.3.0" at bounding box center [408, 214] width 761 height 311
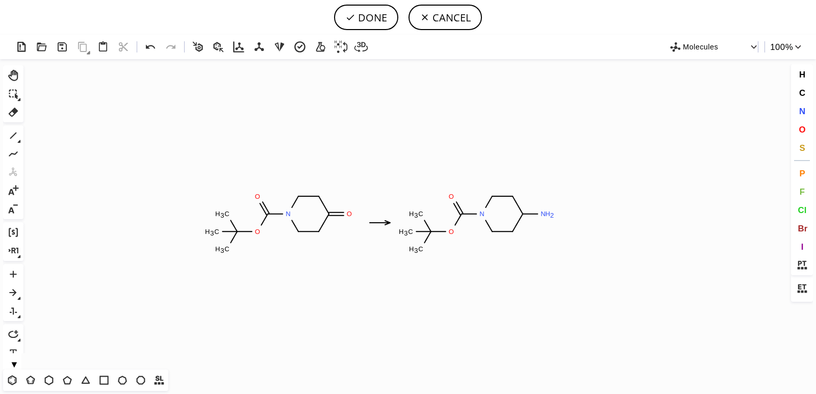
click at [380, 223] on icon at bounding box center [380, 223] width 20 height 4
click at [371, 19] on button "DONE" at bounding box center [366, 18] width 64 height 26
type input "C1C(=O)CCN(C(OC(C)(C)C)=O)C1>>C1C(N)CCN(C(OC(C)(C)C)=O)C1"
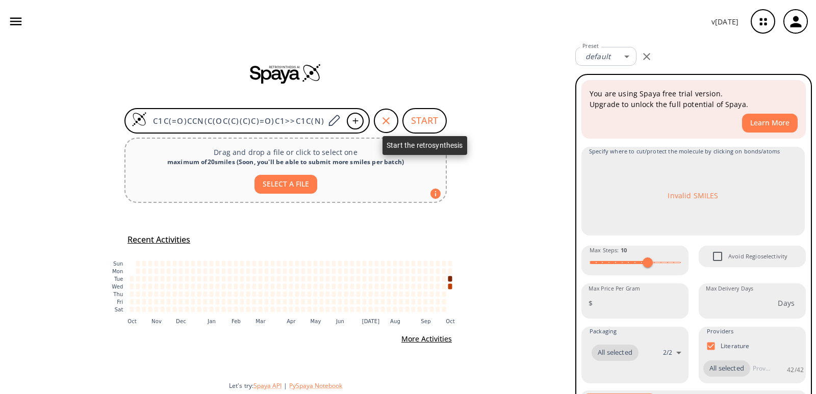
click at [439, 118] on button "START" at bounding box center [425, 121] width 44 height 26
click at [429, 121] on button "START" at bounding box center [425, 121] width 44 height 26
click at [434, 127] on button "START" at bounding box center [425, 121] width 44 height 26
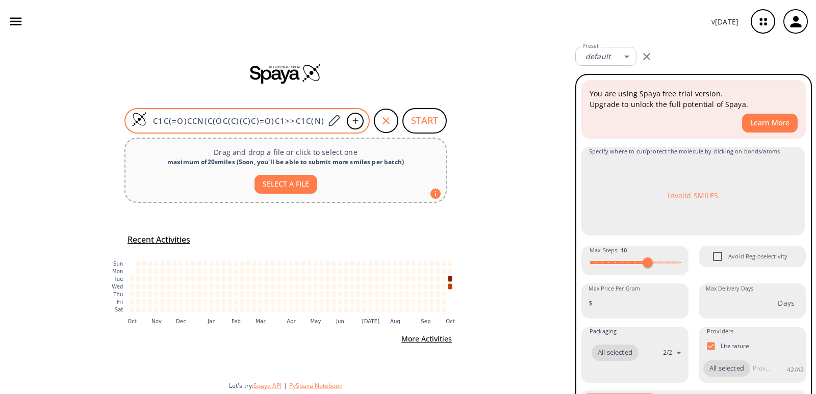
click at [265, 123] on input "C1C(=O)CCN(C(OC(C)(C)C)=O)C1>>C1C(N)CCN(C(OC(C)(C)C)=O)C1" at bounding box center [236, 121] width 178 height 10
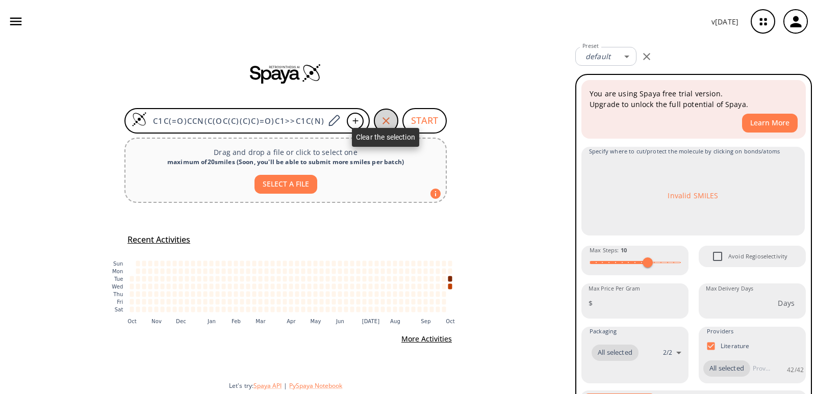
click at [385, 120] on icon "button" at bounding box center [386, 120] width 7 height 7
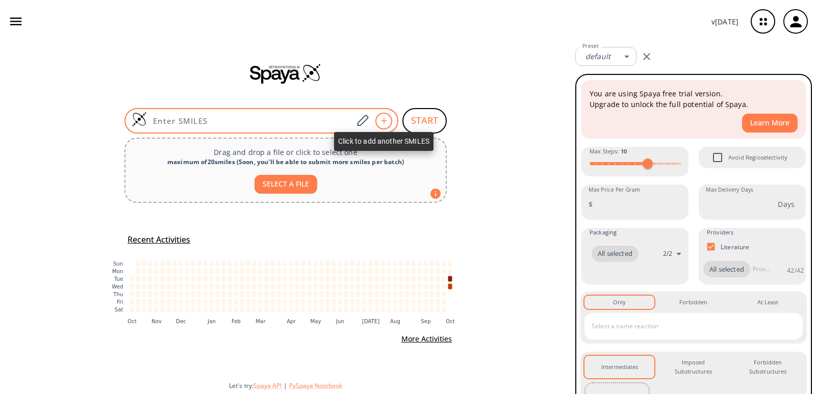
click at [385, 120] on icon at bounding box center [384, 121] width 10 height 6
click at [358, 121] on icon at bounding box center [363, 120] width 14 height 13
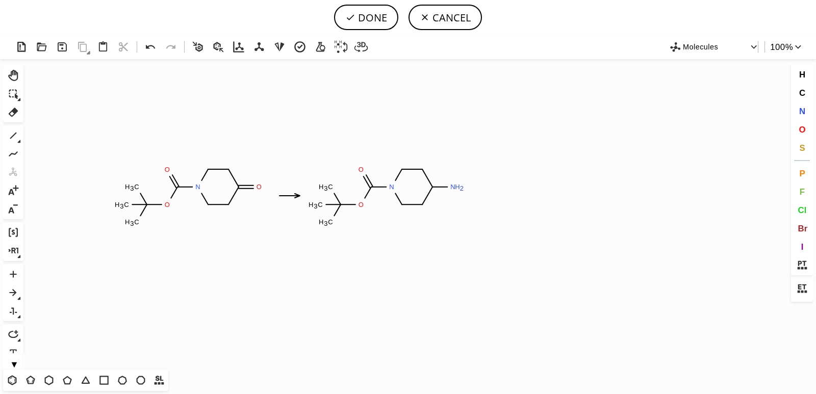
scroll to position [10825, 0]
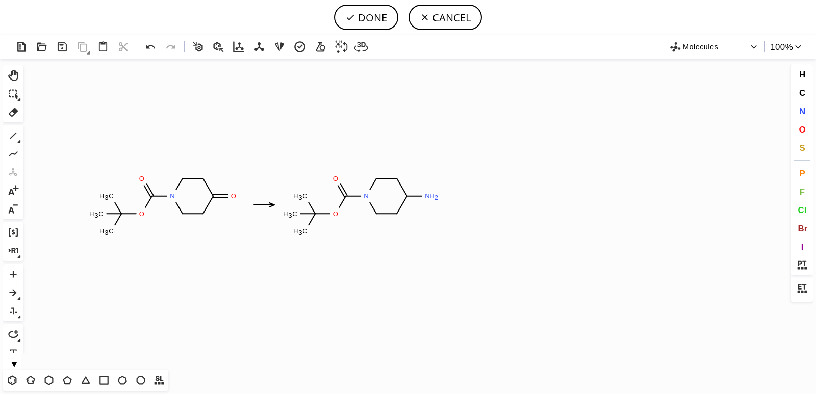
click at [264, 205] on icon at bounding box center [264, 205] width 20 height 4
click at [16, 91] on icon at bounding box center [13, 94] width 9 height 9
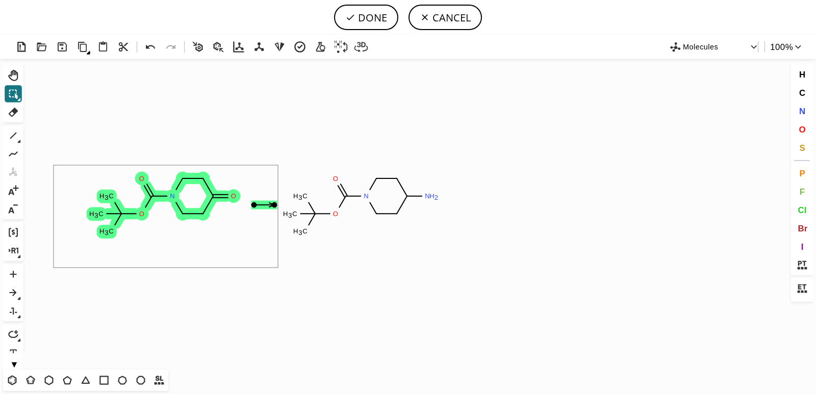
drag, startPoint x: 54, startPoint y: 165, endPoint x: 278, endPoint y: 268, distance: 246.8
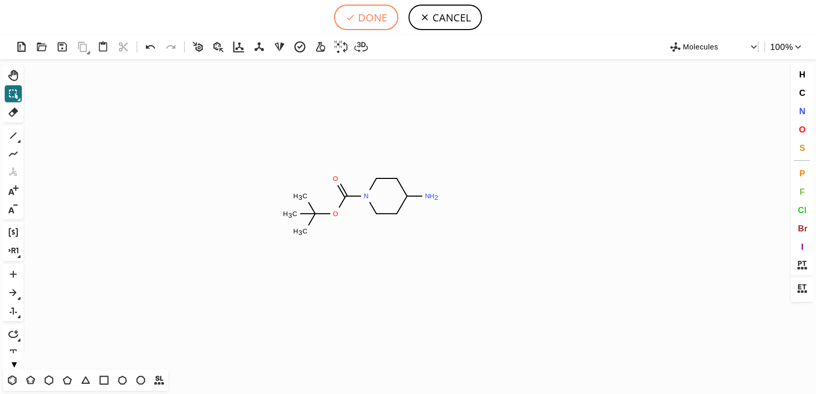
click at [368, 24] on button "DONE" at bounding box center [366, 18] width 64 height 26
type input "C1C(N)CCN(C(OC(C)(C)C)=O)C1"
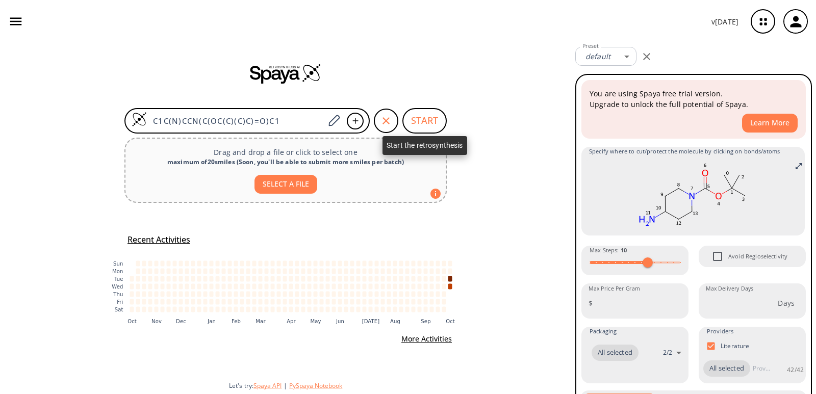
click at [414, 122] on button "START" at bounding box center [425, 121] width 44 height 26
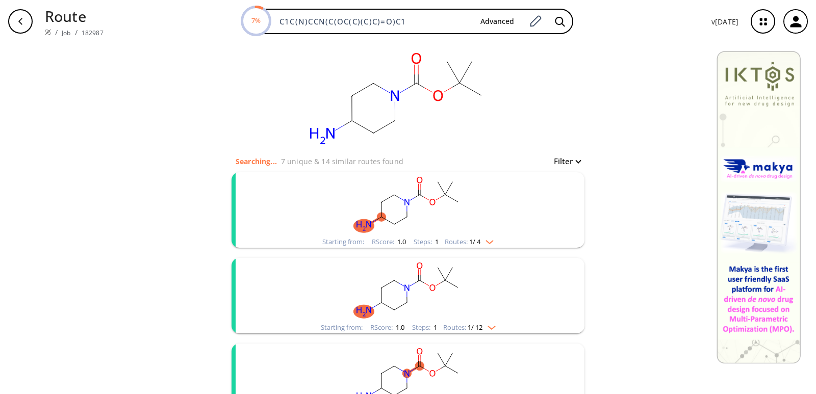
click at [421, 207] on rect "clusters" at bounding box center [408, 204] width 265 height 64
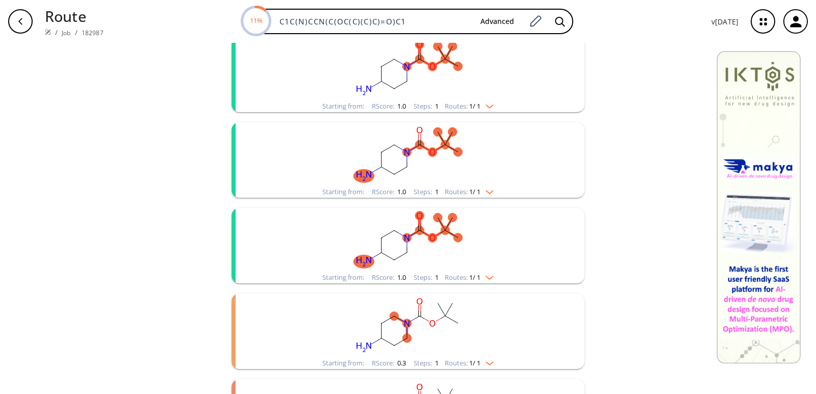
scroll to position [486, 0]
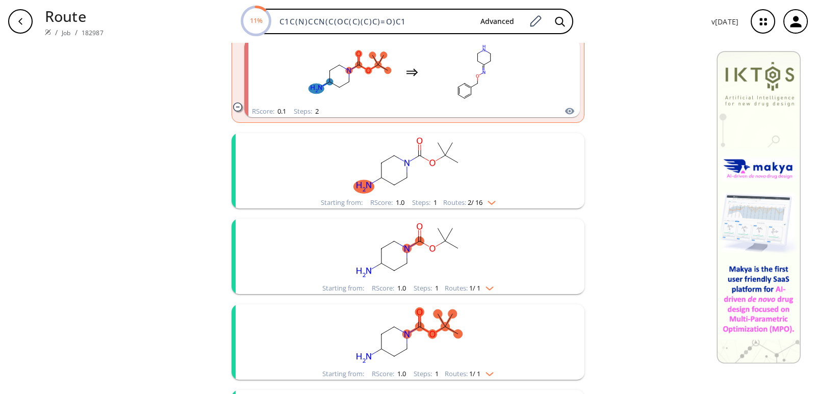
click at [20, 23] on icon "button" at bounding box center [20, 21] width 4 height 7
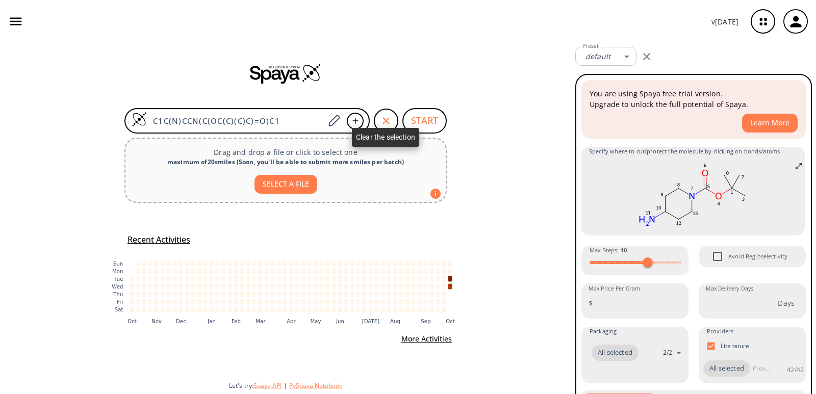
click at [378, 121] on div "button" at bounding box center [386, 121] width 24 height 24
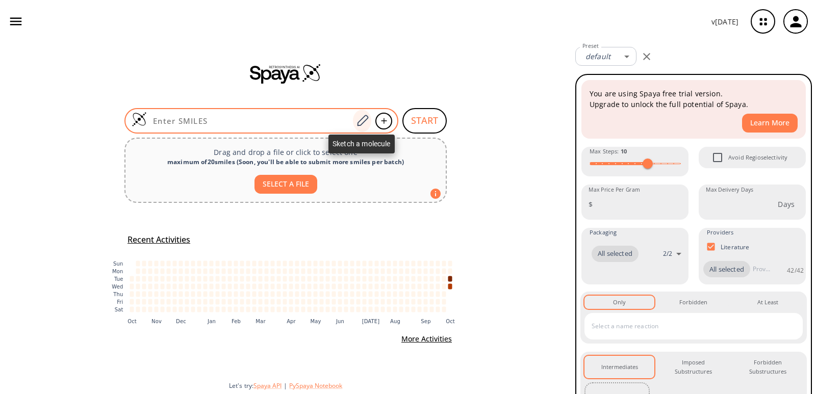
click at [364, 122] on icon at bounding box center [362, 120] width 11 height 11
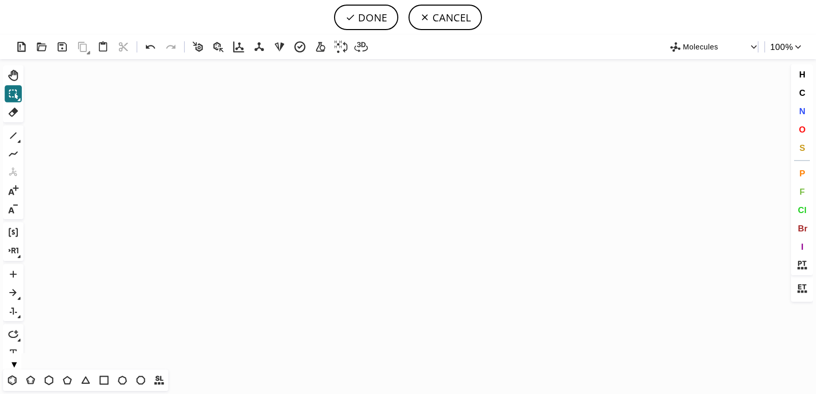
scroll to position [10825, 0]
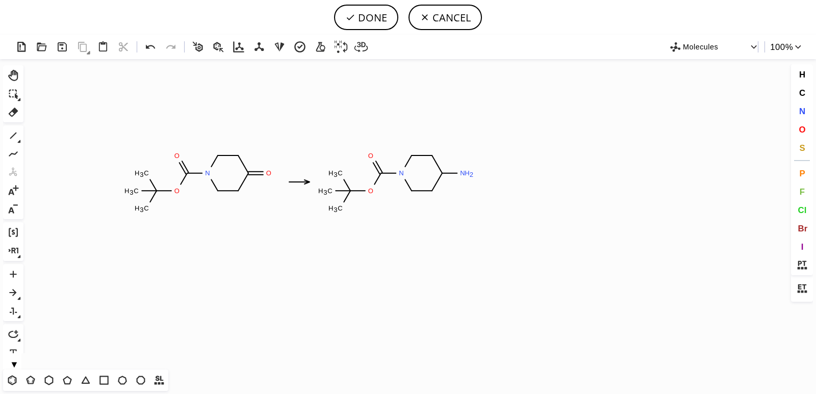
click at [300, 182] on icon at bounding box center [299, 182] width 20 height 4
click at [12, 136] on icon at bounding box center [13, 135] width 13 height 13
click at [16, 139] on icon at bounding box center [13, 135] width 13 height 13
click at [238, 138] on icon at bounding box center [236, 136] width 11 height 11
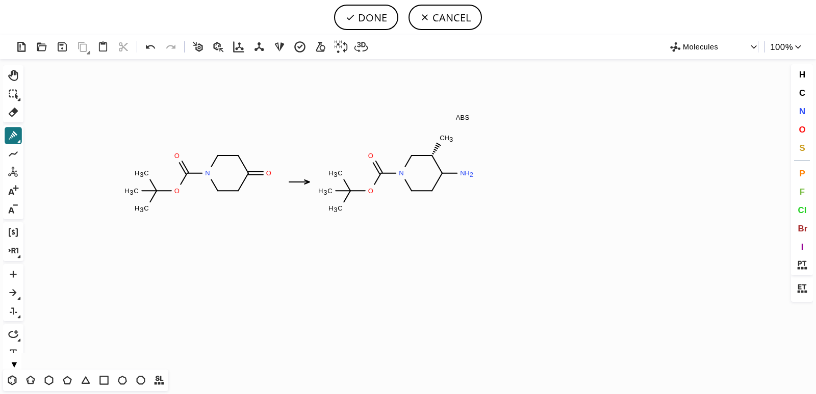
click at [18, 140] on icon at bounding box center [19, 142] width 4 height 4
click at [218, 136] on icon at bounding box center [217, 136] width 7 height 7
click at [371, 20] on button "DONE" at bounding box center [366, 18] width 64 height 26
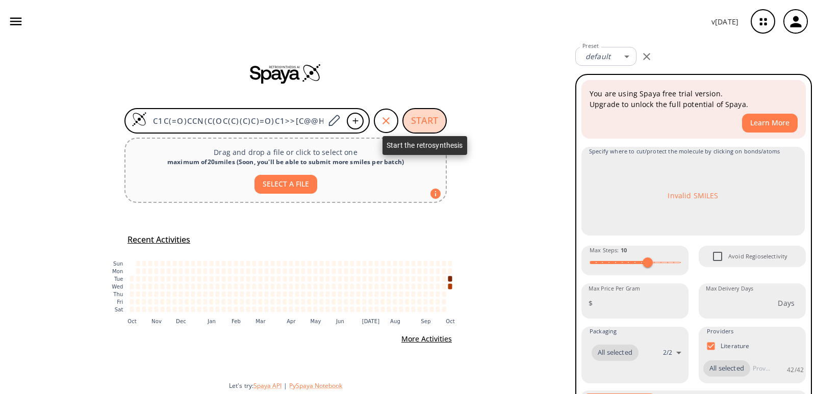
click at [433, 119] on button "START" at bounding box center [425, 121] width 44 height 26
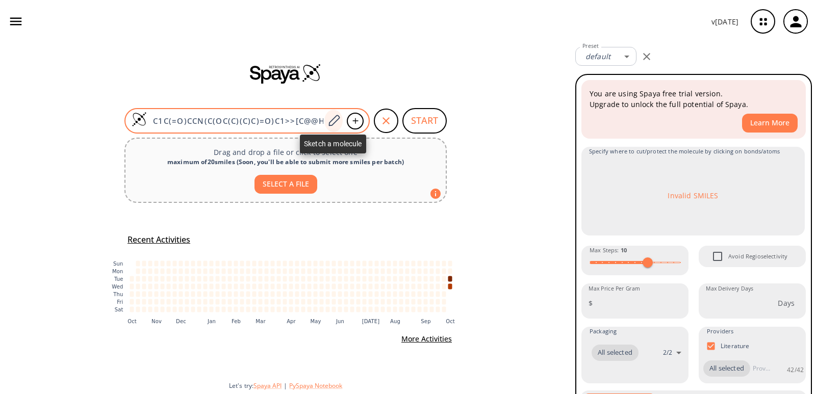
click at [331, 121] on icon at bounding box center [334, 120] width 14 height 13
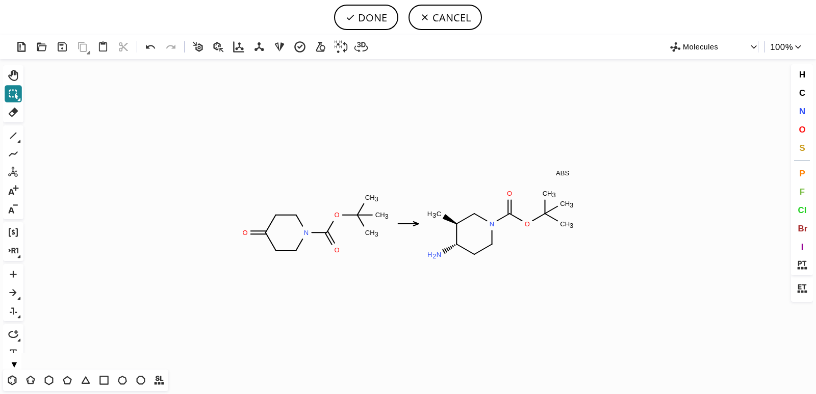
click at [8, 95] on icon at bounding box center [13, 93] width 13 height 13
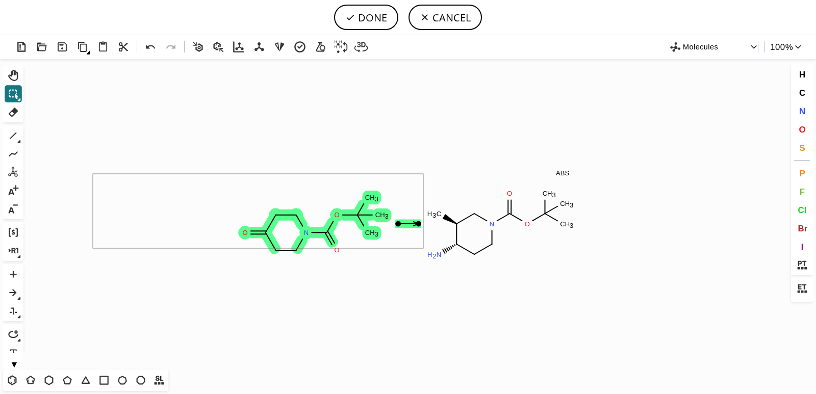
drag, startPoint x: 93, startPoint y: 174, endPoint x: 425, endPoint y: 248, distance: 339.9
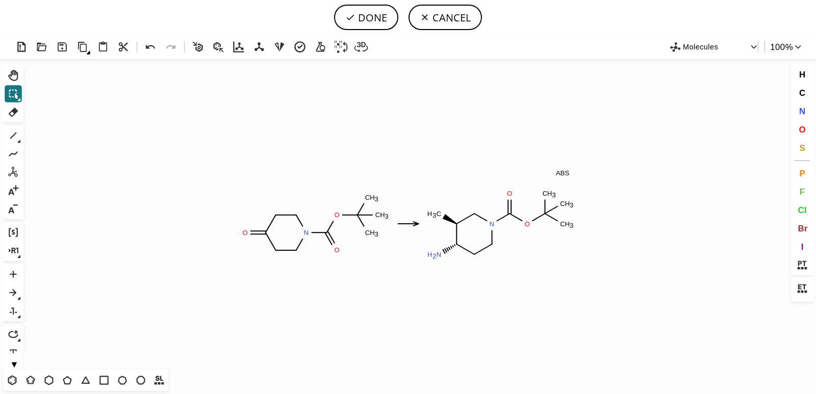
click at [345, 312] on icon "Created with [PERSON_NAME] 2.3.0 O N O C H 3 C H 3 C H 3 O C H 3 N H 2 N O C H …" at bounding box center [408, 214] width 761 height 311
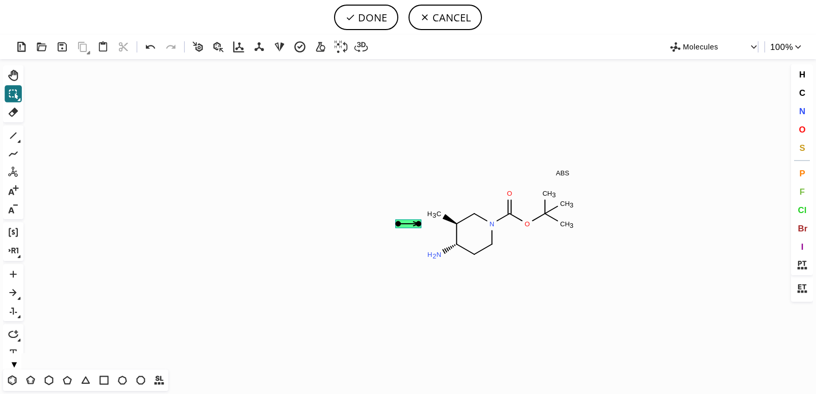
click at [410, 228] on icon at bounding box center [409, 224] width 26 height 8
click at [362, 9] on button "DONE" at bounding box center [366, 18] width 64 height 26
type input "[C@@H]1(CN(C(=O)OC(C)(C)C)CC[C@@H]1N)C"
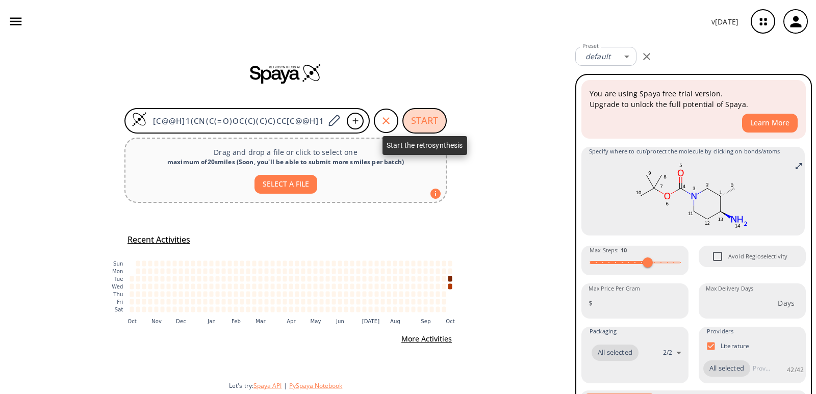
click at [423, 122] on button "START" at bounding box center [425, 121] width 44 height 26
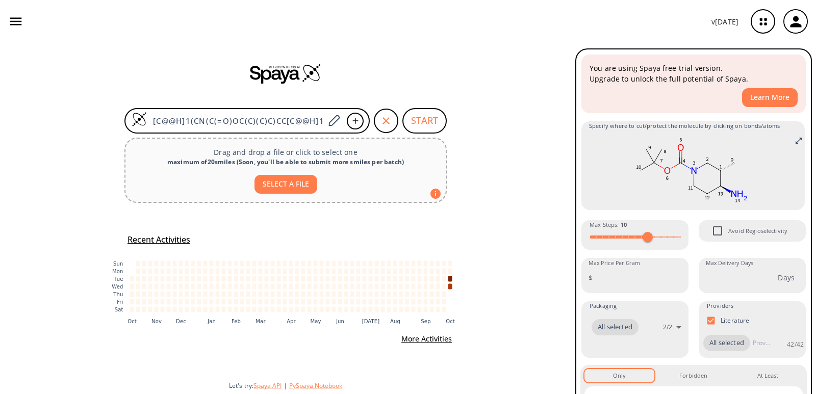
scroll to position [24, 0]
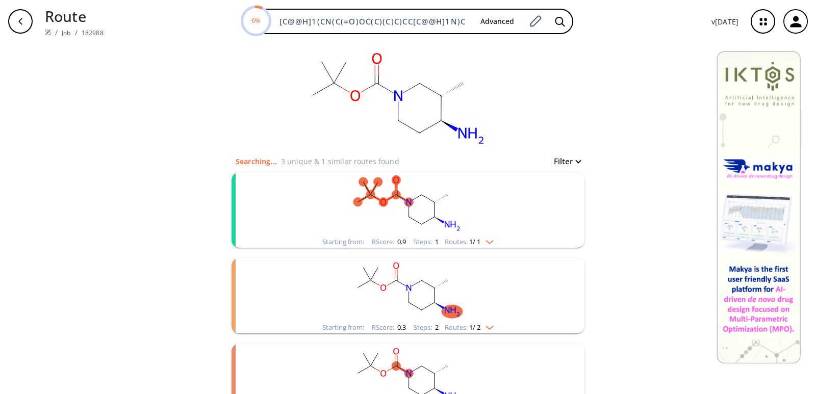
click at [417, 196] on ellipse "clusters" at bounding box center [421, 195] width 9 height 9
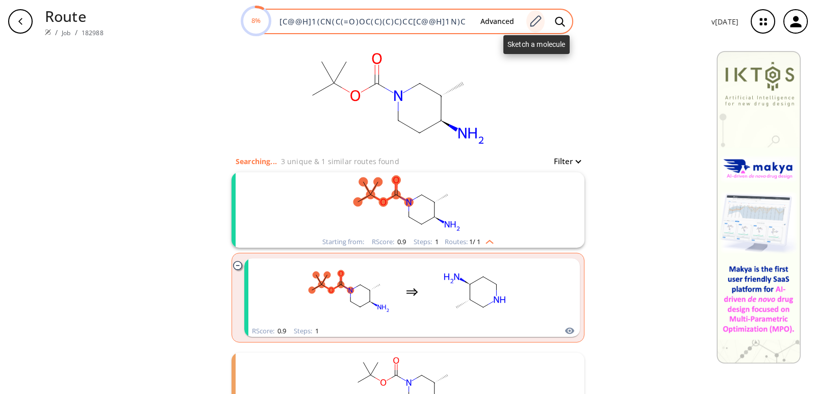
click at [533, 23] on icon at bounding box center [536, 20] width 11 height 11
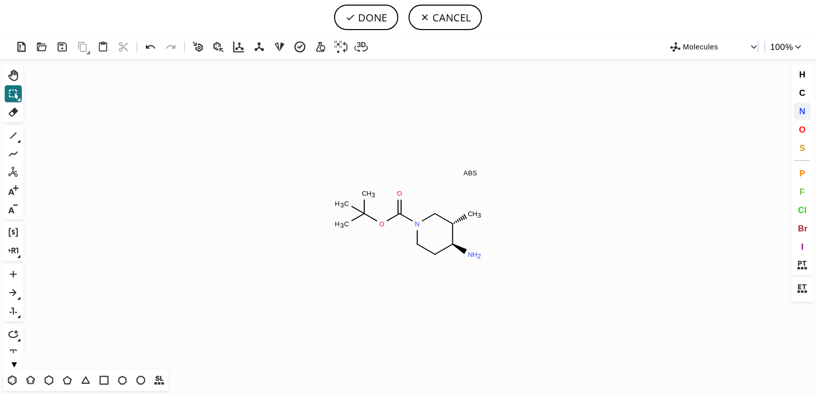
click at [804, 112] on span "N" at bounding box center [802, 111] width 6 height 10
click at [471, 212] on tspan "N" at bounding box center [471, 213] width 5 height 8
click at [18, 139] on icon at bounding box center [13, 135] width 13 height 13
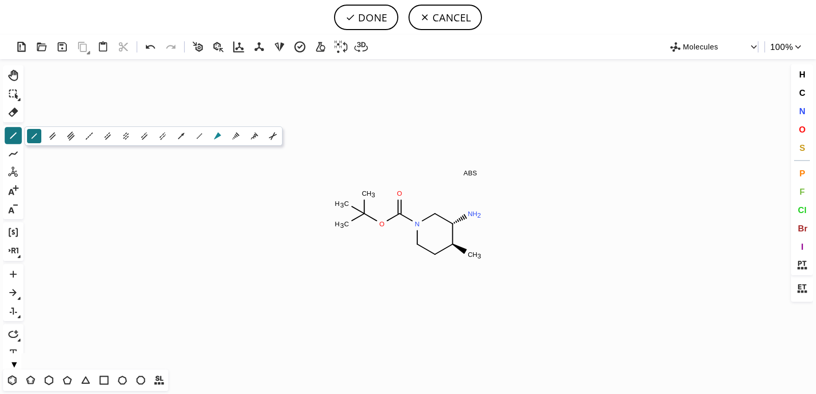
click at [216, 135] on icon at bounding box center [217, 136] width 11 height 11
click at [20, 98] on icon at bounding box center [19, 100] width 4 height 4
click at [20, 141] on icon at bounding box center [19, 141] width 3 height 3
click at [238, 135] on icon at bounding box center [236, 136] width 7 height 7
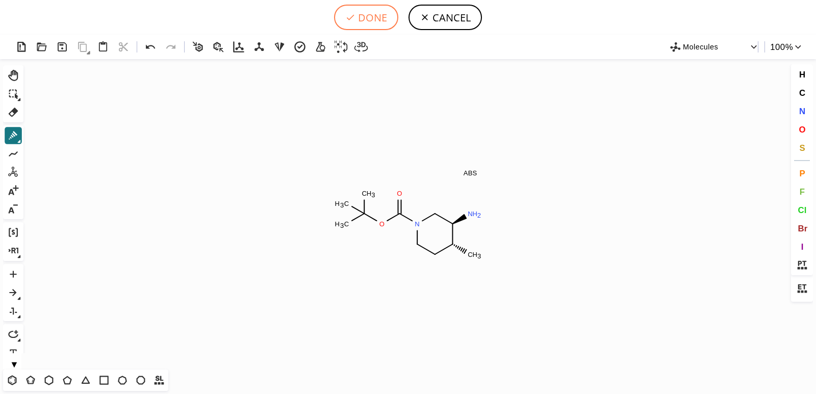
click at [369, 17] on button "DONE" at bounding box center [366, 18] width 64 height 26
type input "[C@H]1(N)[C@H](C)CCN(C(OC(C)(C)C)=O)C1"
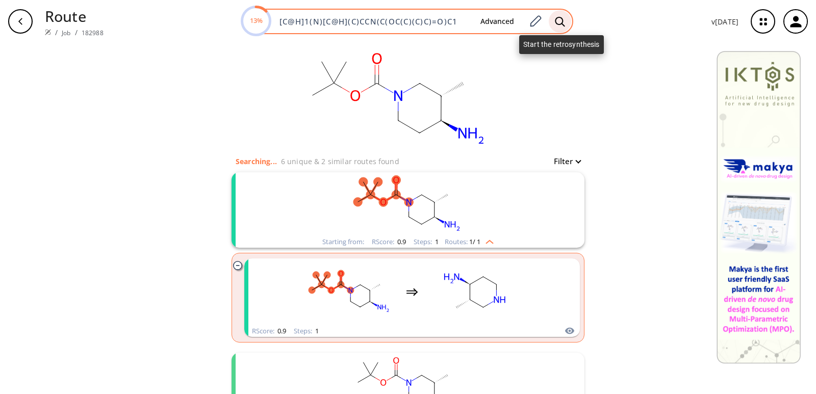
click at [562, 27] on icon at bounding box center [560, 21] width 10 height 11
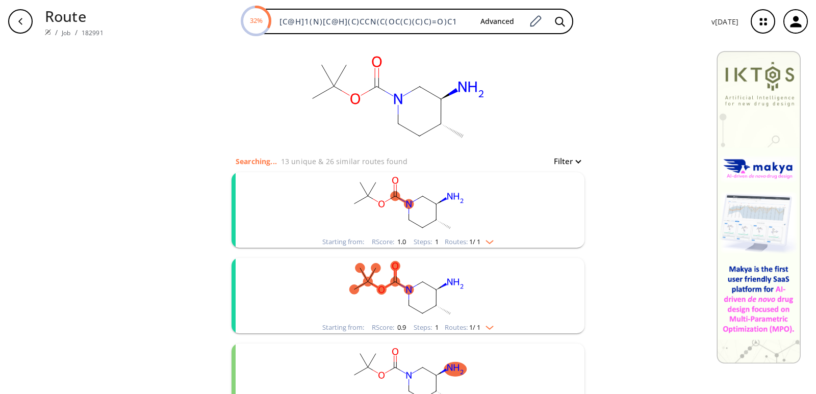
click at [441, 199] on icon "clusters" at bounding box center [444, 199] width 6 height 4
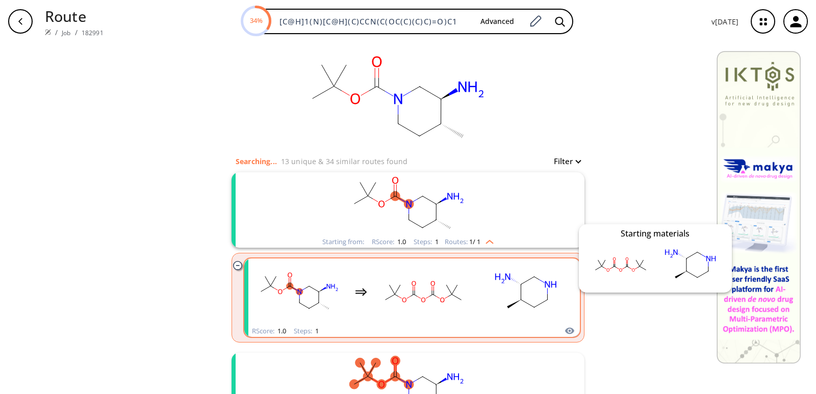
click at [566, 334] on icon "clusters" at bounding box center [569, 331] width 9 height 7
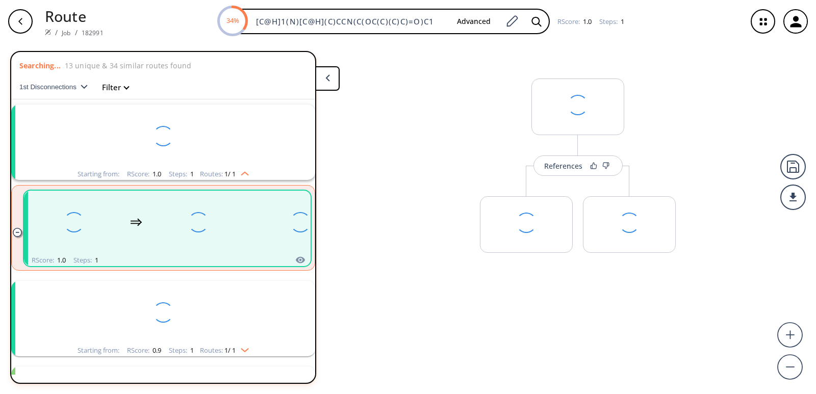
scroll to position [23, 0]
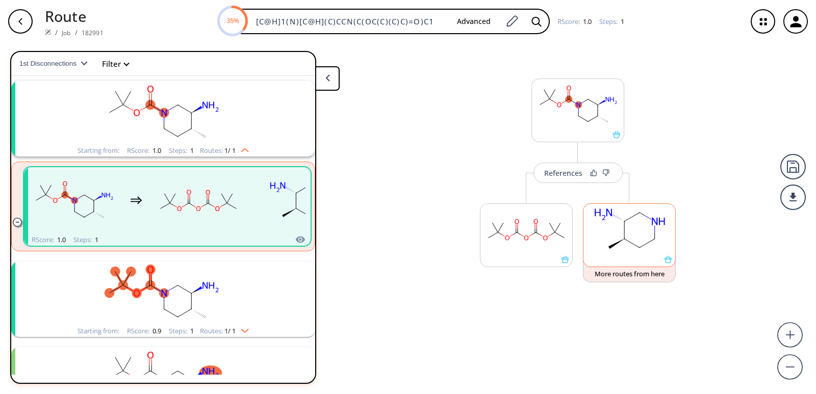
click at [670, 263] on icon at bounding box center [668, 259] width 7 height 7
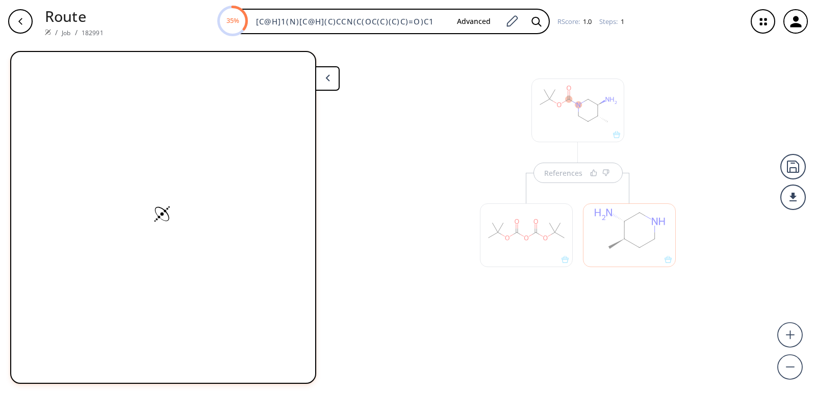
scroll to position [0, 0]
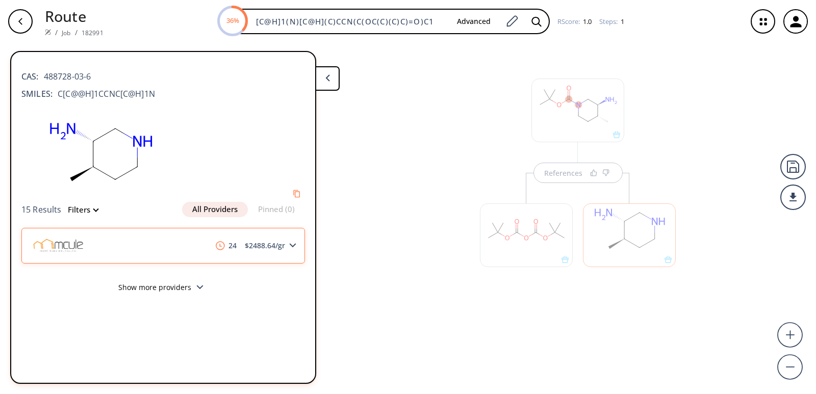
click at [293, 244] on icon at bounding box center [292, 245] width 7 height 5
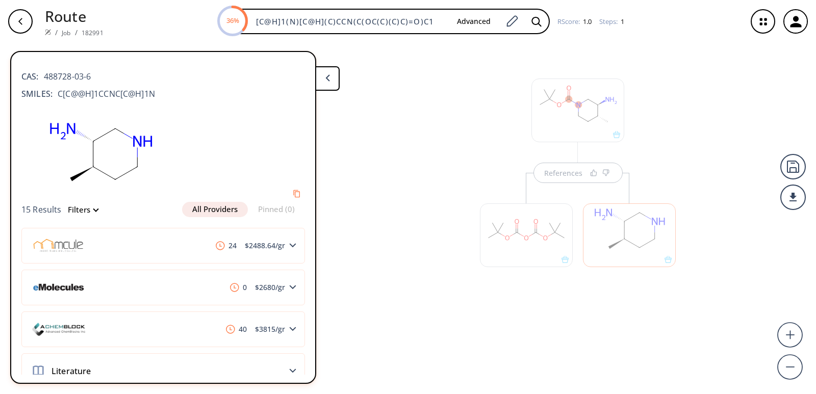
click at [332, 86] on button at bounding box center [327, 78] width 24 height 24
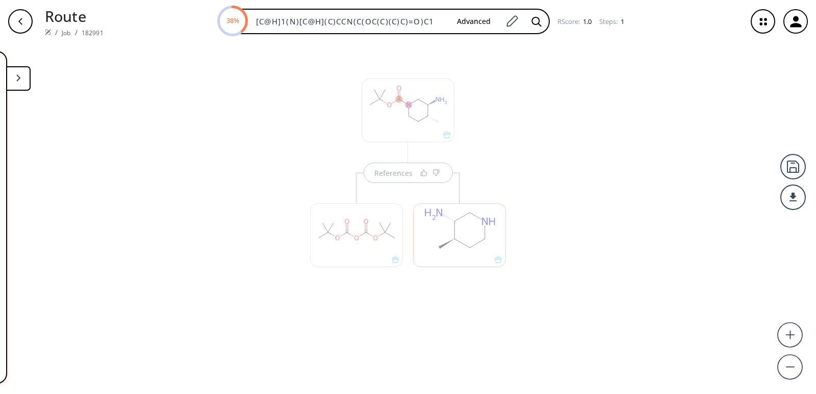
click at [23, 76] on button at bounding box center [18, 78] width 24 height 24
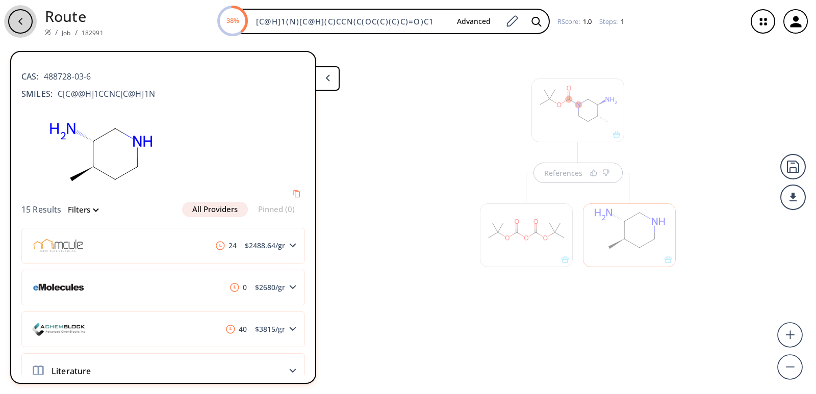
click at [23, 27] on div "button" at bounding box center [20, 21] width 24 height 24
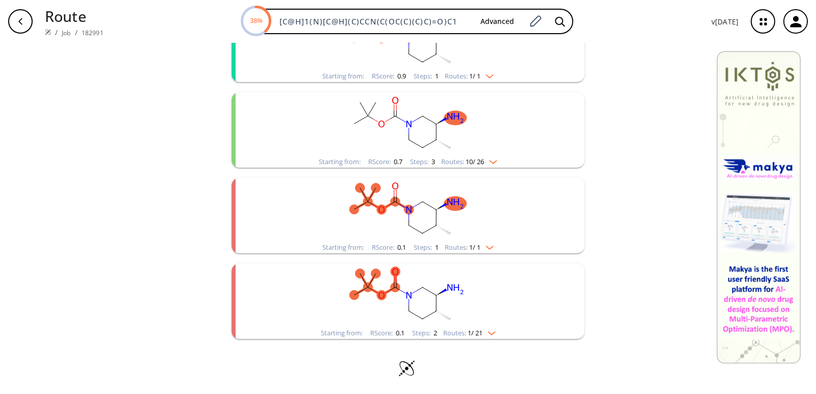
scroll to position [253, 0]
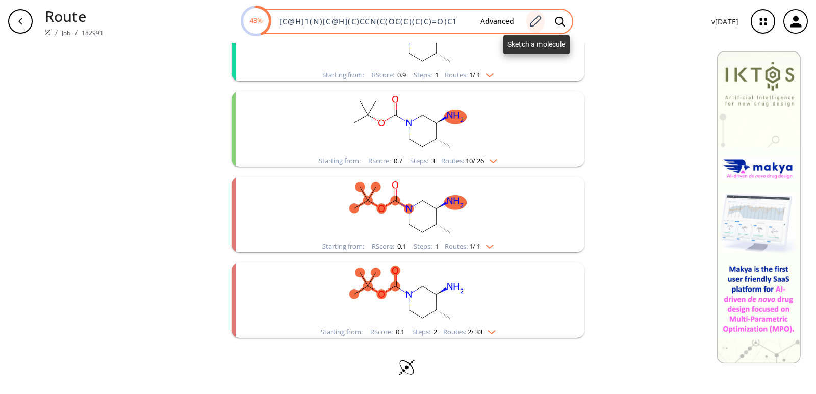
click at [538, 22] on icon at bounding box center [536, 21] width 14 height 13
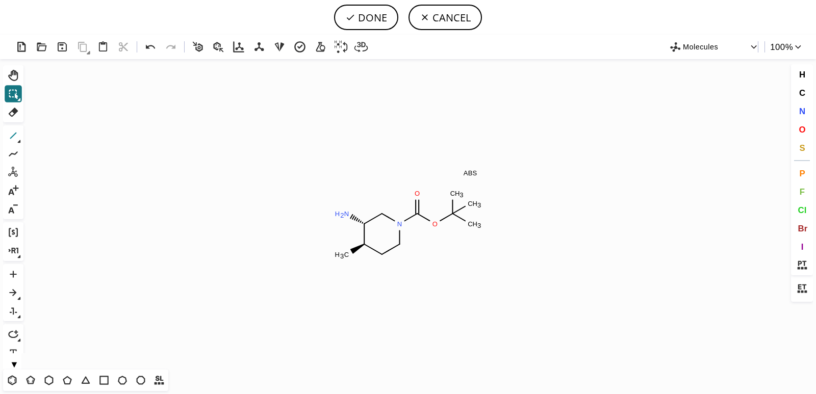
click at [12, 136] on icon at bounding box center [13, 135] width 13 height 13
click at [360, 12] on button "DONE" at bounding box center [366, 18] width 64 height 26
type input "C1(/CN(C(=O)OC(C)(C)C)CC[C@H]/1C)=N/O"
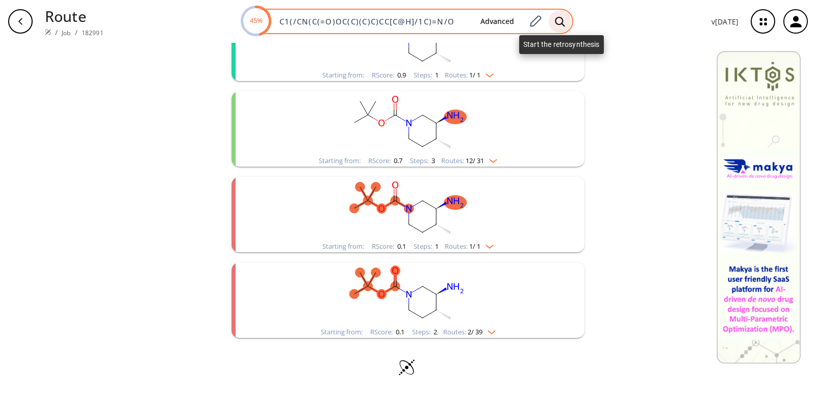
click at [555, 14] on div at bounding box center [560, 21] width 22 height 22
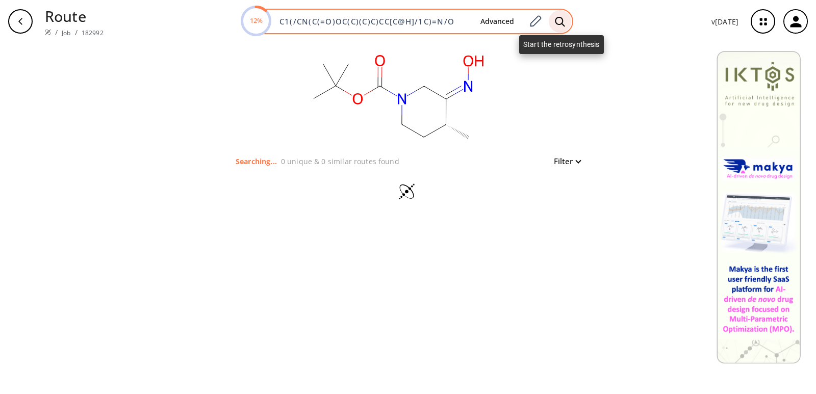
click at [564, 15] on div at bounding box center [560, 21] width 22 height 22
